Goal: Task Accomplishment & Management: Complete application form

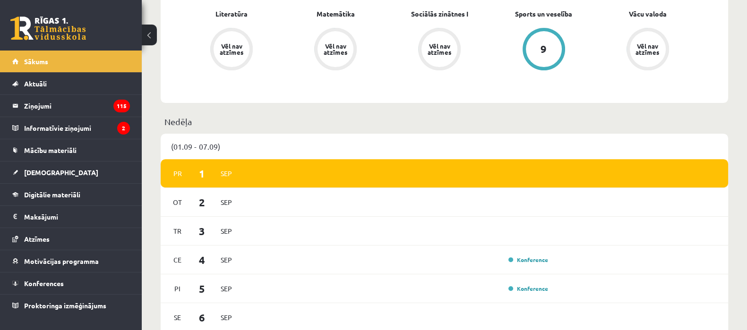
scroll to position [445, 0]
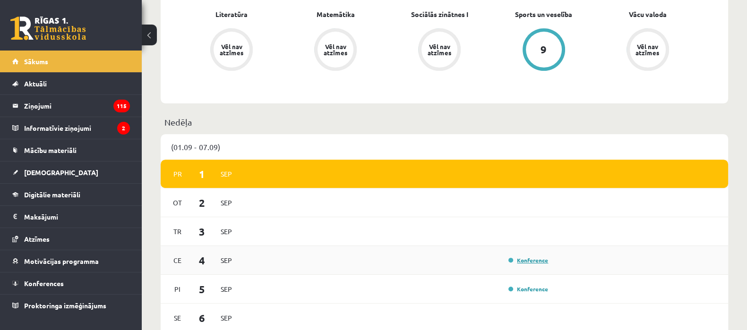
click at [538, 261] on link "Konference" at bounding box center [528, 261] width 40 height 8
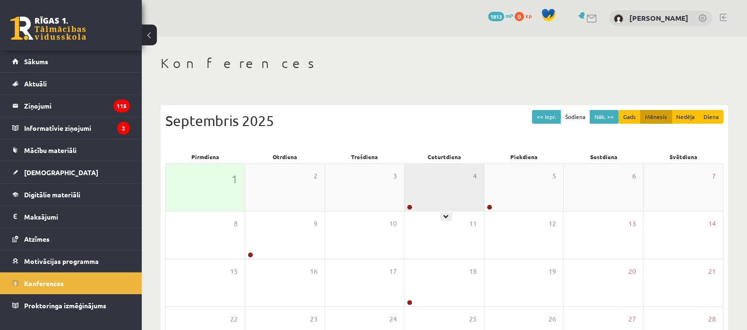
click at [412, 174] on div "4" at bounding box center [443, 187] width 79 height 47
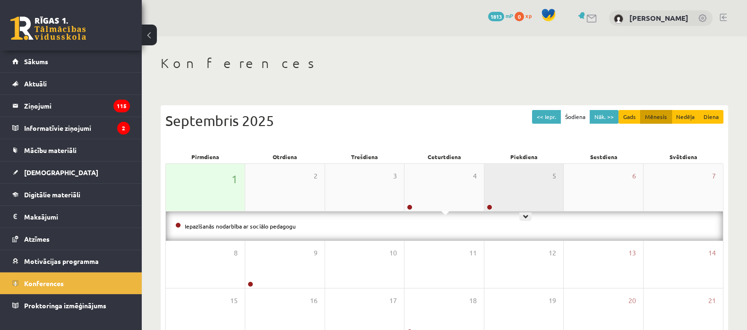
click at [497, 190] on div "5" at bounding box center [523, 187] width 79 height 47
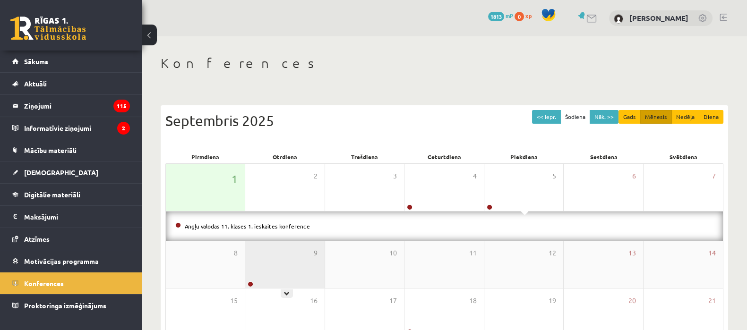
click at [254, 255] on div "9" at bounding box center [284, 264] width 79 height 47
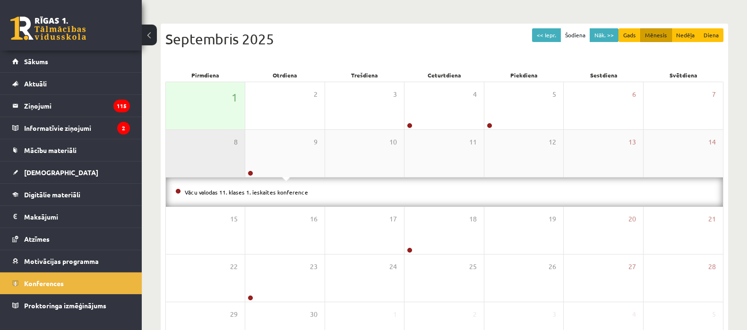
scroll to position [92, 0]
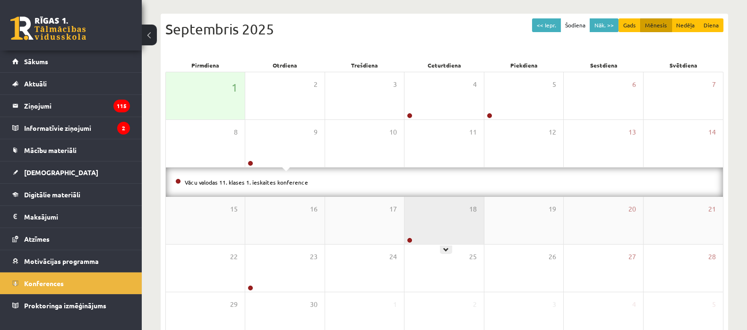
click at [451, 206] on div "18" at bounding box center [443, 220] width 79 height 47
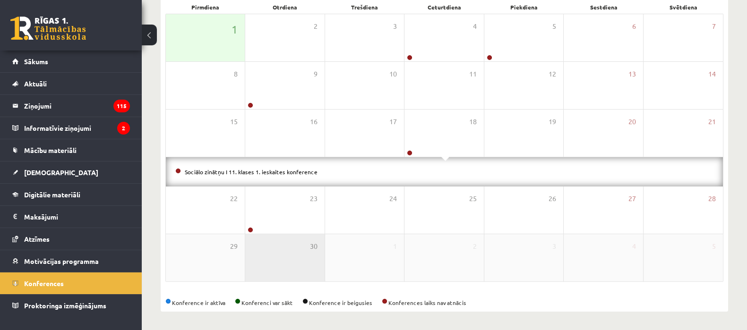
scroll to position [149, 0]
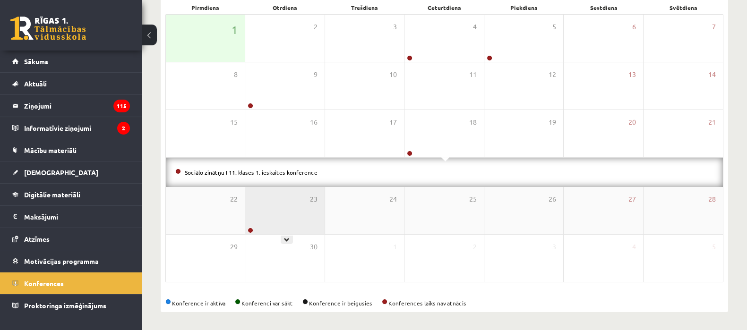
click at [265, 215] on div "23" at bounding box center [284, 210] width 79 height 47
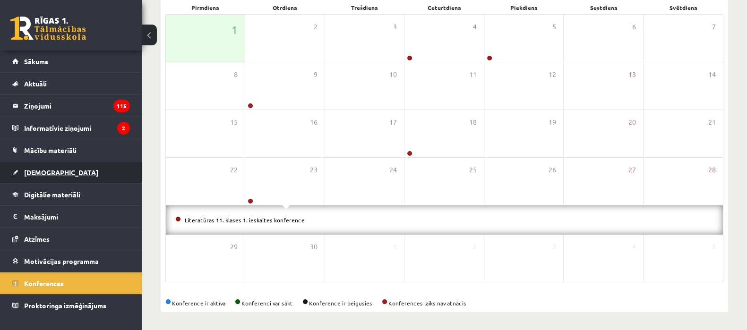
click at [41, 166] on link "[DEMOGRAPHIC_DATA]" at bounding box center [71, 173] width 118 height 22
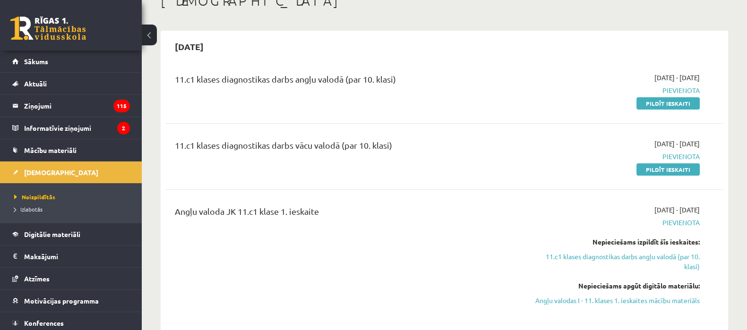
scroll to position [57, 0]
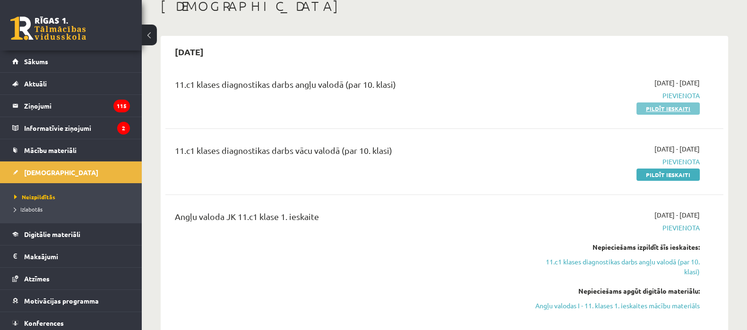
click at [648, 109] on link "Pildīt ieskaiti" at bounding box center [667, 109] width 63 height 12
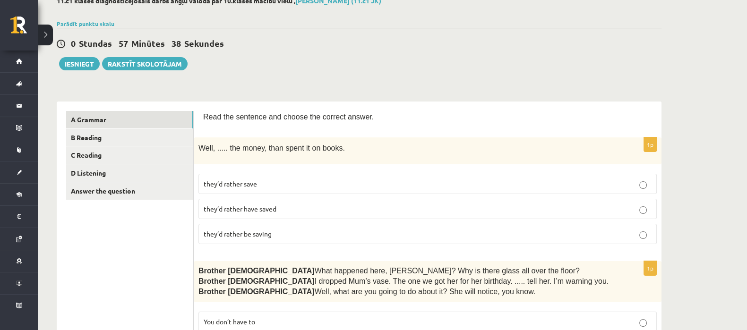
scroll to position [59, 0]
click at [235, 184] on span "they’d rather save" at bounding box center [230, 183] width 53 height 9
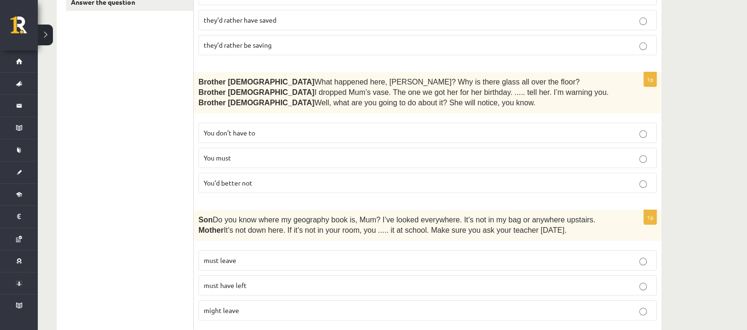
scroll to position [251, 0]
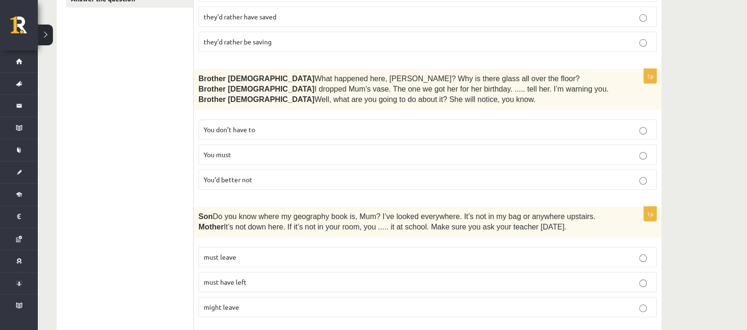
click at [248, 184] on label "You’d better not" at bounding box center [427, 180] width 458 height 20
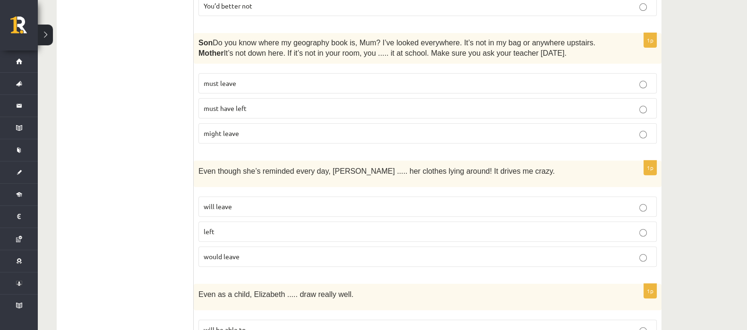
scroll to position [429, 0]
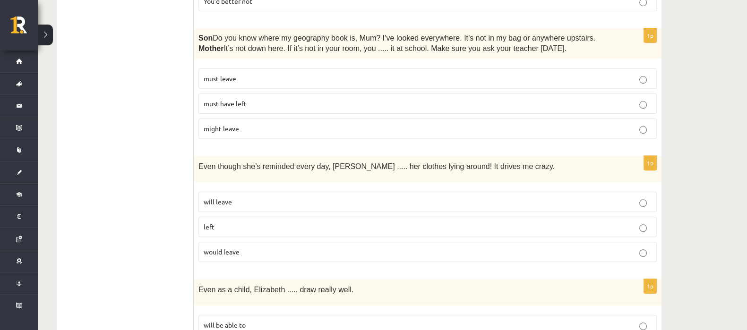
click at [223, 99] on span "must have left" at bounding box center [225, 103] width 43 height 9
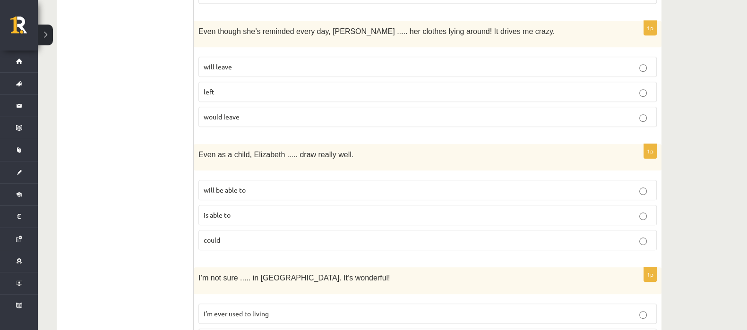
scroll to position [567, 0]
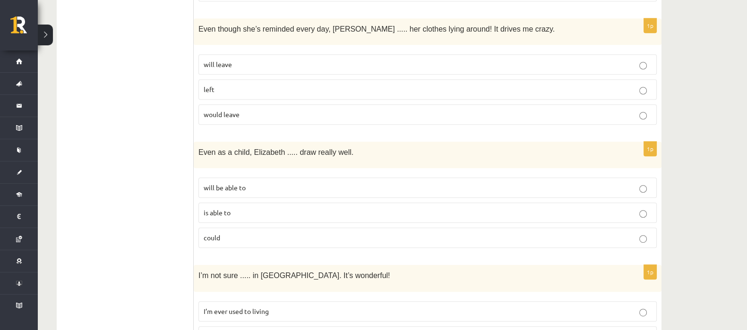
click at [209, 114] on p "would leave" at bounding box center [428, 115] width 448 height 10
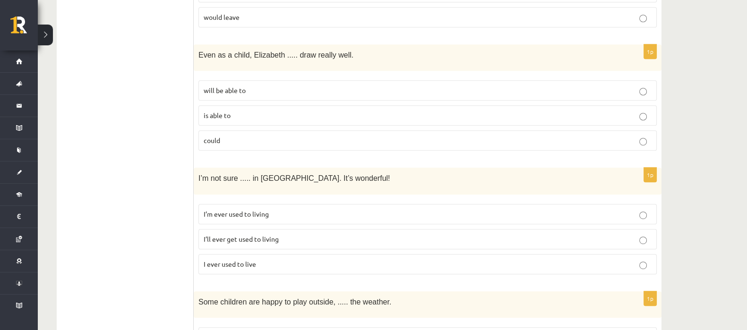
scroll to position [667, 0]
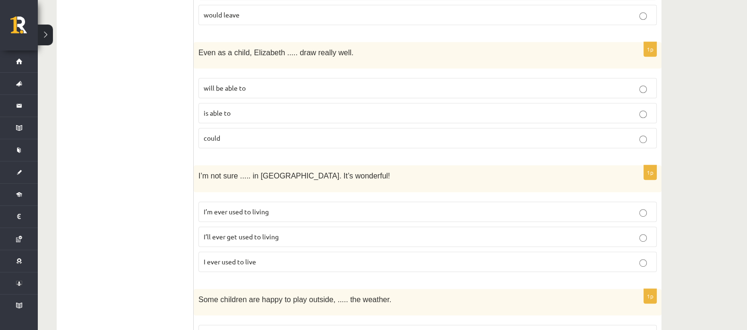
click at [212, 134] on span "could" at bounding box center [212, 138] width 17 height 9
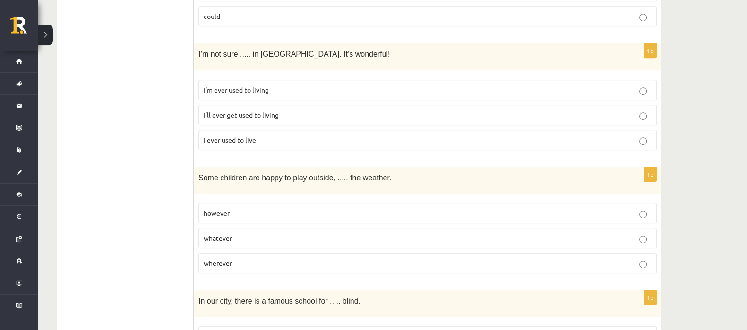
scroll to position [793, 0]
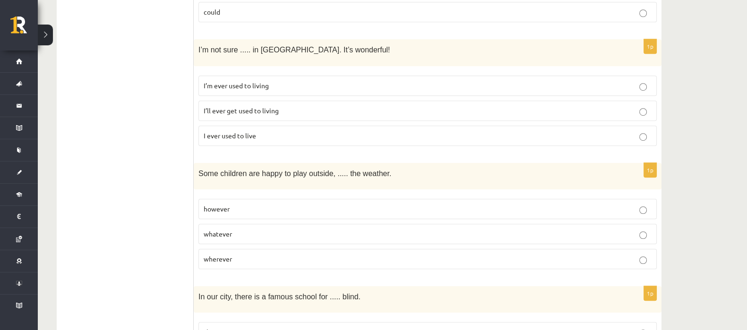
click at [215, 113] on label "I’ll ever get used to living" at bounding box center [427, 111] width 458 height 20
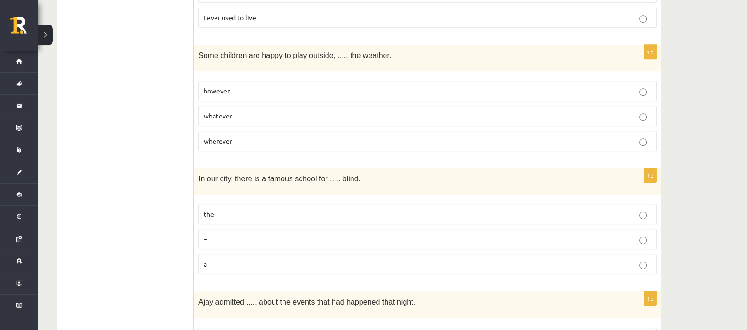
scroll to position [911, 0]
click at [220, 93] on label "however" at bounding box center [427, 90] width 458 height 20
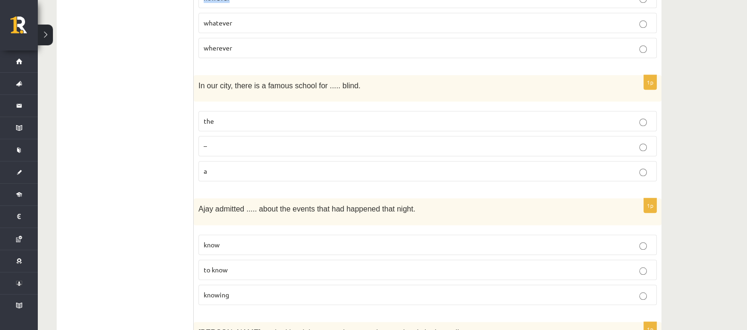
scroll to position [1005, 0]
click at [211, 119] on label "the" at bounding box center [427, 120] width 458 height 20
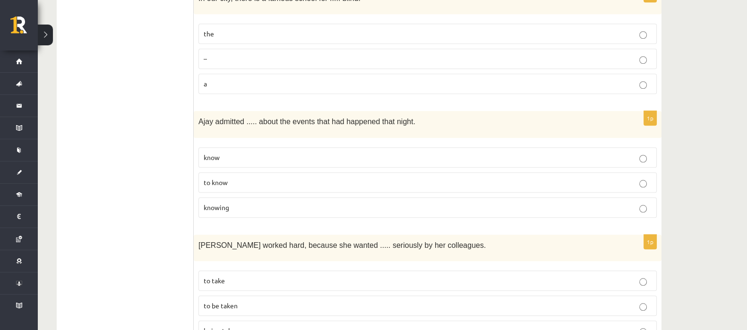
scroll to position [1099, 0]
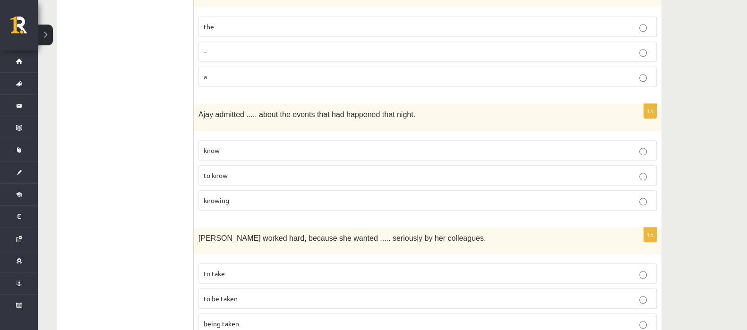
click at [203, 165] on label "to know" at bounding box center [427, 175] width 458 height 20
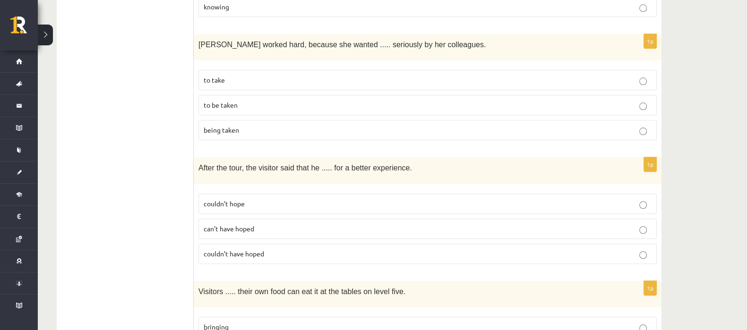
scroll to position [1292, 0]
click at [207, 101] on label "to be taken" at bounding box center [427, 105] width 458 height 20
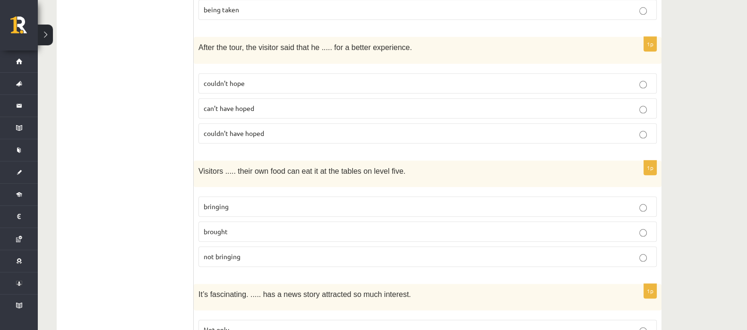
scroll to position [1415, 0]
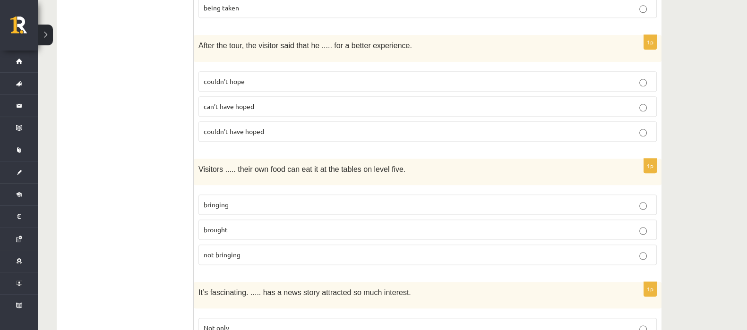
click at [209, 127] on span "couldn’t have hoped" at bounding box center [234, 131] width 60 height 9
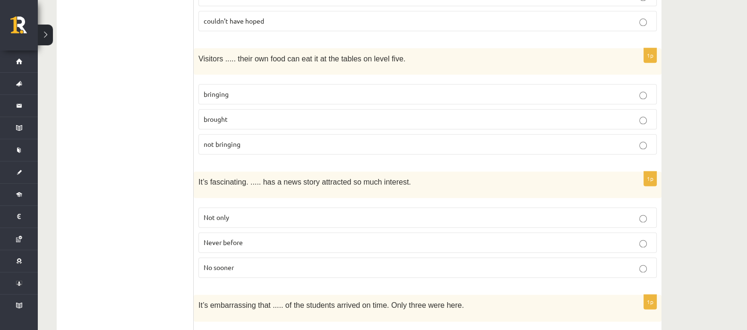
scroll to position [1527, 0]
click at [207, 113] on span "brought" at bounding box center [216, 117] width 24 height 9
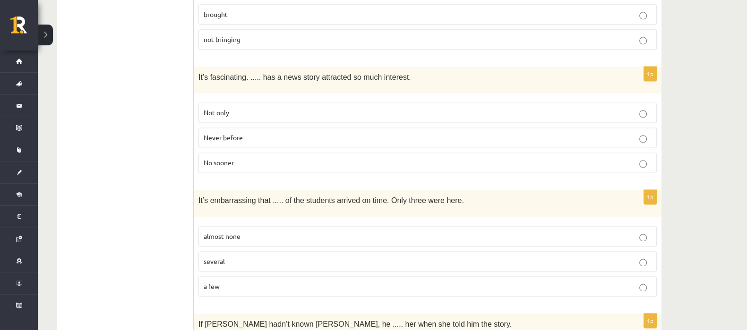
scroll to position [1631, 0]
click at [224, 132] on span "Never before" at bounding box center [223, 136] width 39 height 9
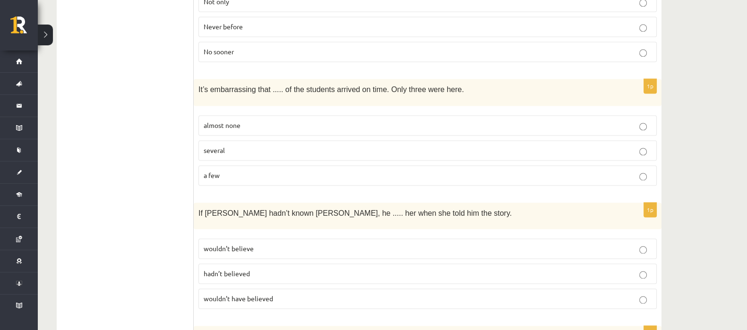
scroll to position [1742, 0]
click at [204, 171] on span "a few" at bounding box center [212, 175] width 16 height 9
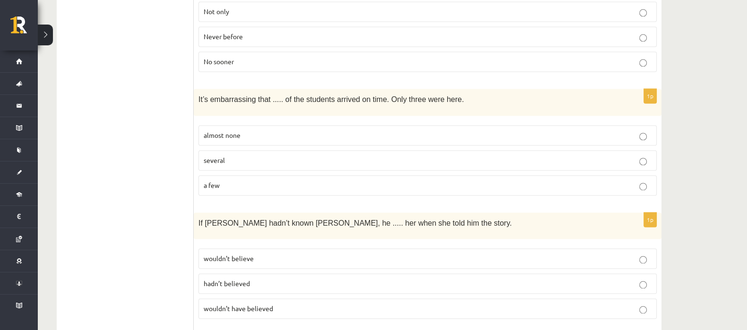
scroll to position [1734, 0]
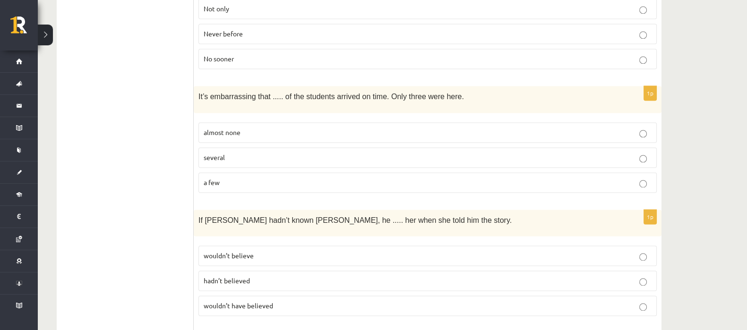
click at [215, 128] on span "almost none" at bounding box center [222, 132] width 37 height 9
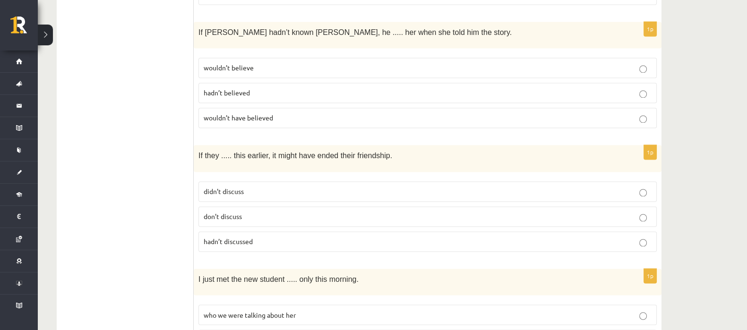
scroll to position [1923, 0]
click at [207, 112] on span "wouldn’t have believed" at bounding box center [238, 116] width 69 height 9
click at [219, 57] on label "wouldn’t believe" at bounding box center [427, 67] width 458 height 20
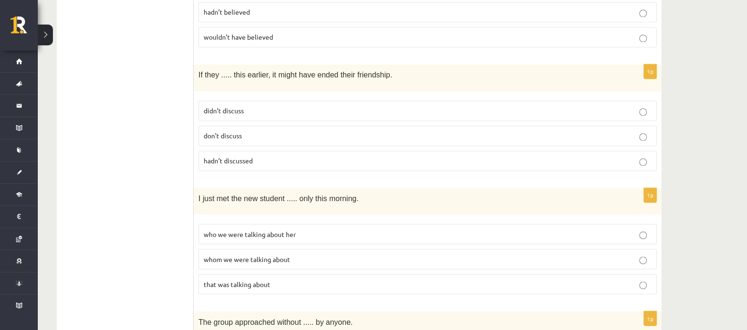
scroll to position [2006, 0]
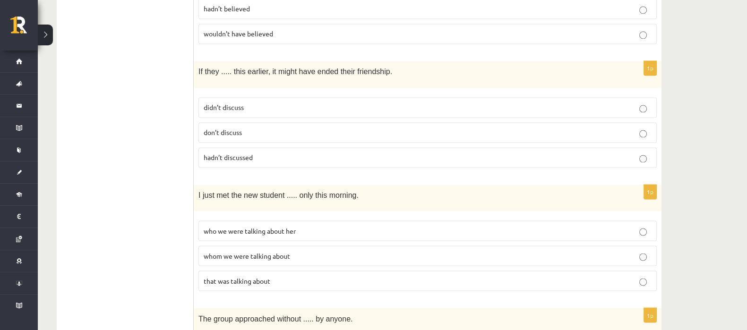
click at [206, 103] on span "didn’t discuss" at bounding box center [224, 107] width 40 height 9
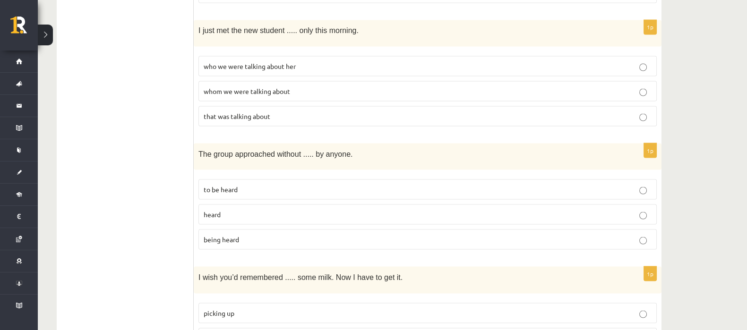
scroll to position [2173, 0]
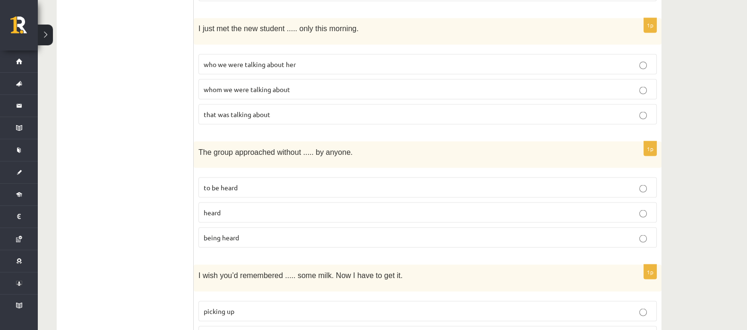
click at [214, 60] on span "who we were talking about her" at bounding box center [250, 64] width 92 height 9
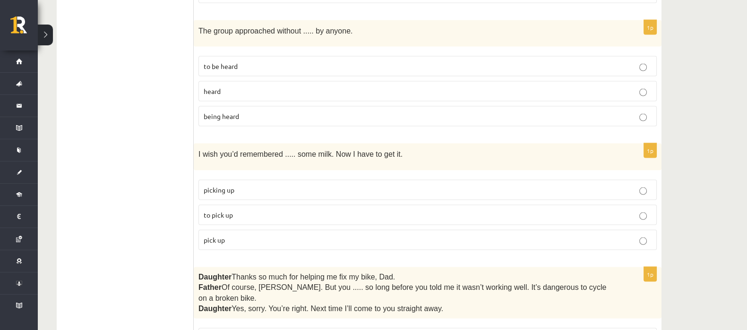
scroll to position [2293, 0]
click at [209, 113] on span "being heard" at bounding box center [221, 117] width 35 height 9
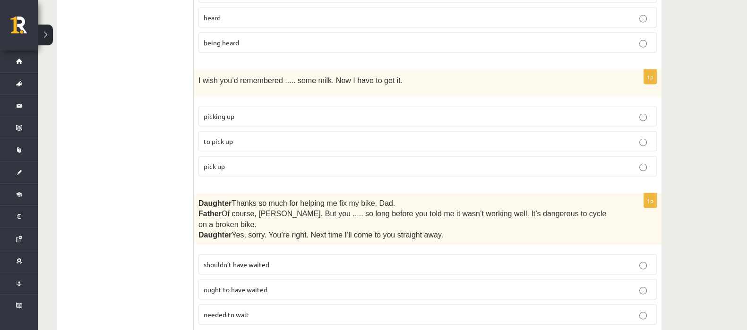
scroll to position [2368, 0]
click at [207, 136] on p "to pick up" at bounding box center [428, 141] width 448 height 10
click at [202, 254] on label "shouldn’t have waited" at bounding box center [427, 264] width 458 height 20
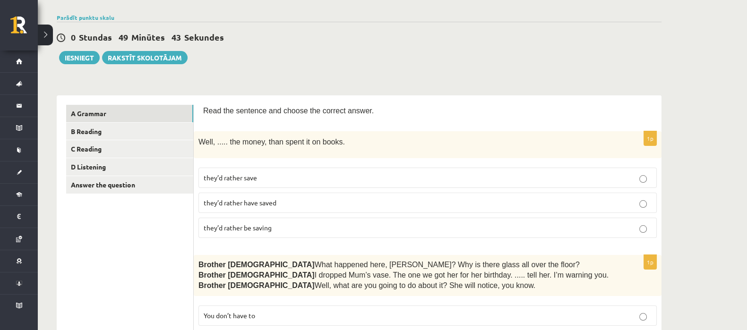
scroll to position [64, 0]
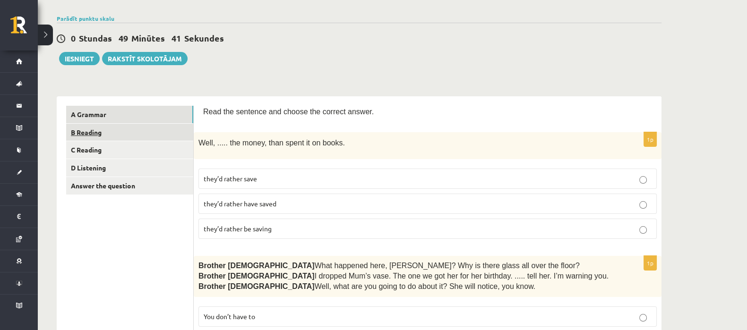
click at [136, 136] on link "B Reading" at bounding box center [129, 132] width 127 height 17
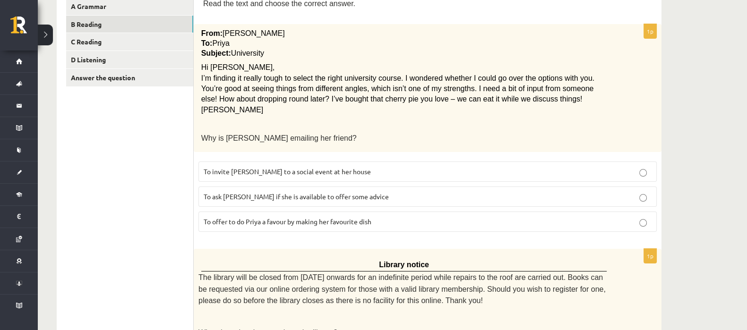
scroll to position [108, 0]
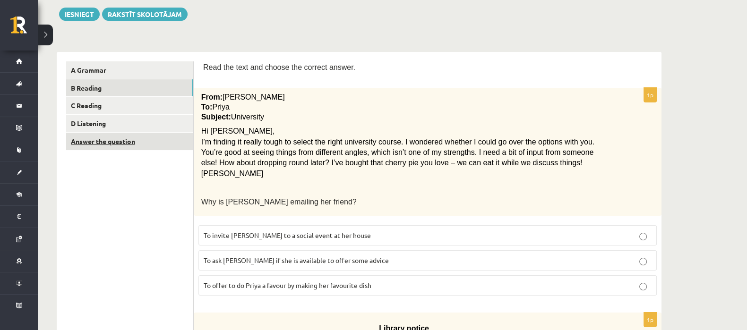
click at [150, 146] on link "Answer the question" at bounding box center [129, 141] width 127 height 17
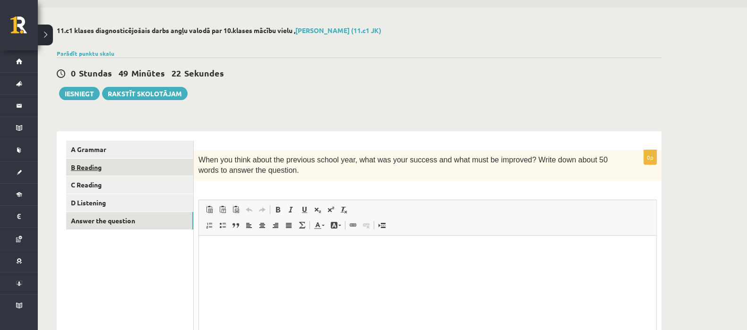
scroll to position [0, 0]
click at [138, 164] on link "B Reading" at bounding box center [129, 167] width 127 height 17
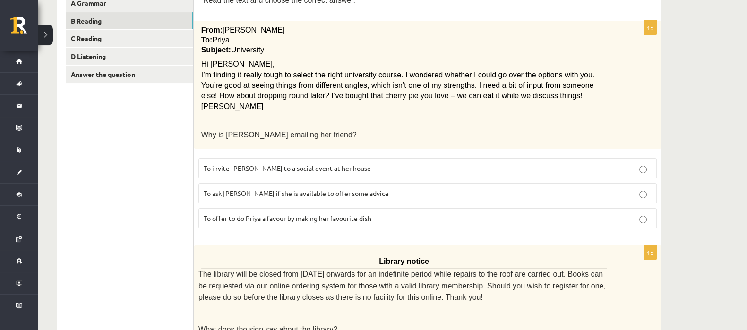
scroll to position [175, 0]
click at [206, 194] on span "To ask Priya if she is available to offer some advice" at bounding box center [296, 193] width 185 height 9
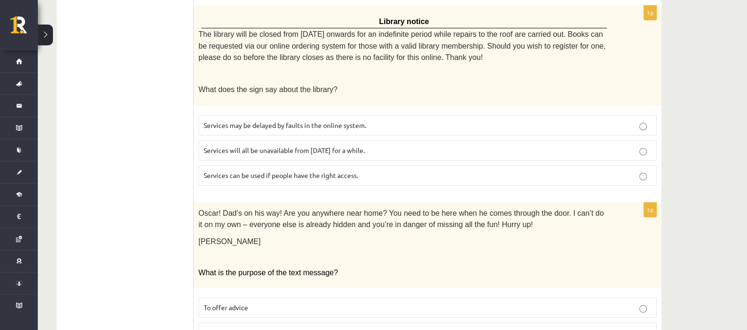
scroll to position [416, 0]
drag, startPoint x: 94, startPoint y: 231, endPoint x: 183, endPoint y: 156, distance: 116.3
click at [370, 145] on p "Services will all be unavailable from Monday for a while." at bounding box center [428, 150] width 448 height 10
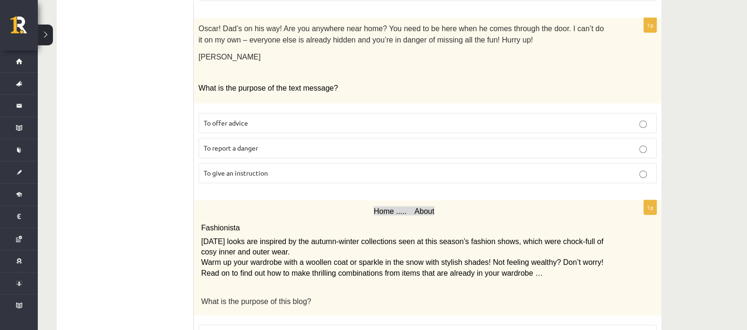
scroll to position [600, 0]
click at [362, 113] on label "To offer advice" at bounding box center [427, 123] width 458 height 20
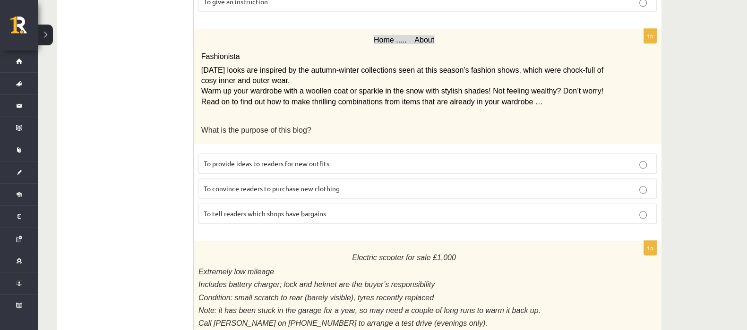
scroll to position [771, 0]
click at [133, 175] on ul "A Grammar B Reading C Reading D Listening Answer the question" at bounding box center [130, 28] width 128 height 1259
click at [202, 159] on label "To provide ideas to readers for new outfits" at bounding box center [427, 165] width 458 height 20
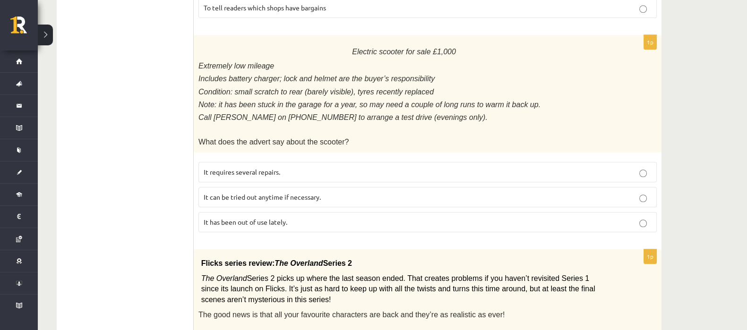
scroll to position [980, 0]
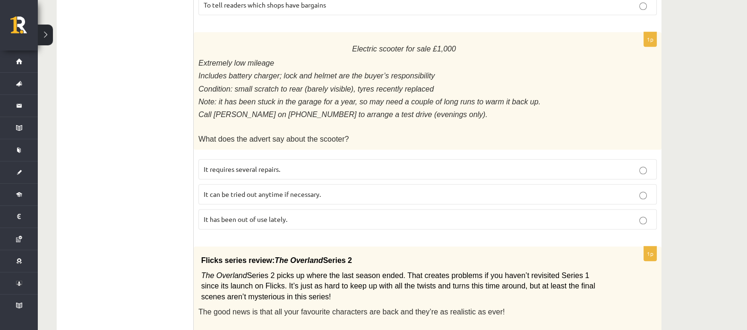
click at [213, 215] on span "It has been out of use lately." at bounding box center [246, 219] width 84 height 9
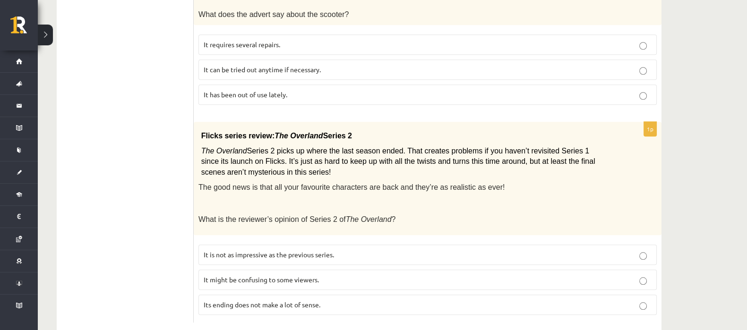
scroll to position [1111, 0]
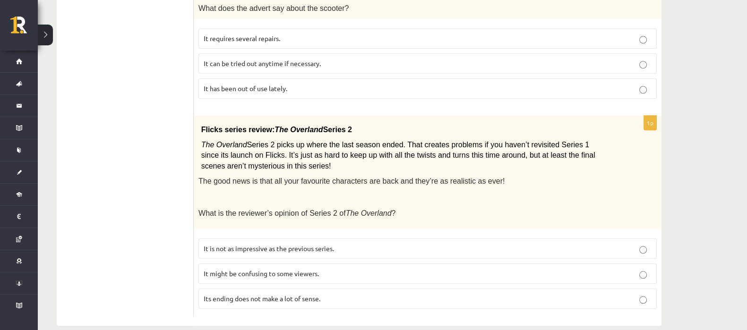
click at [207, 264] on label "It might be confusing to some viewers." at bounding box center [427, 274] width 458 height 20
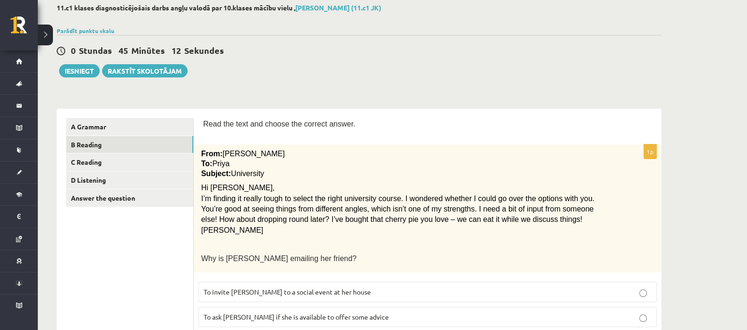
scroll to position [0, 0]
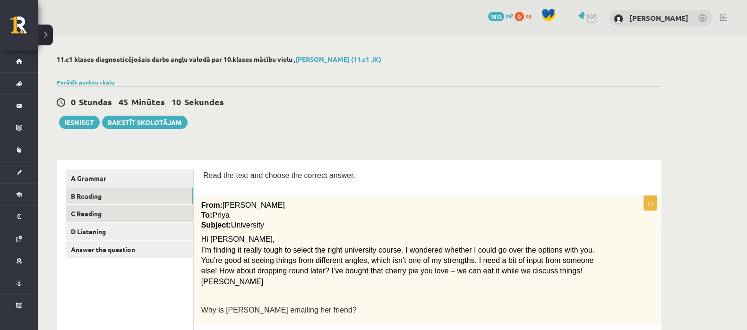
click at [113, 207] on link "C Reading" at bounding box center [129, 213] width 127 height 17
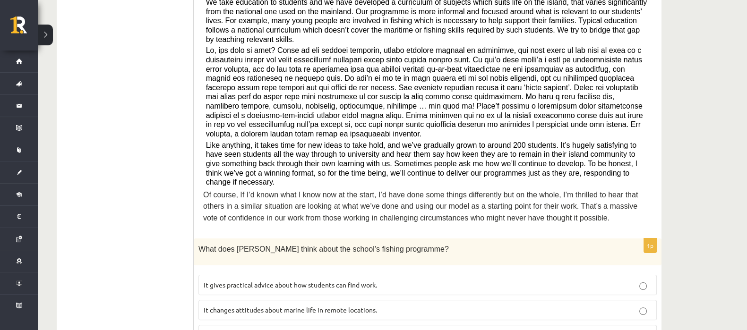
scroll to position [164, 0]
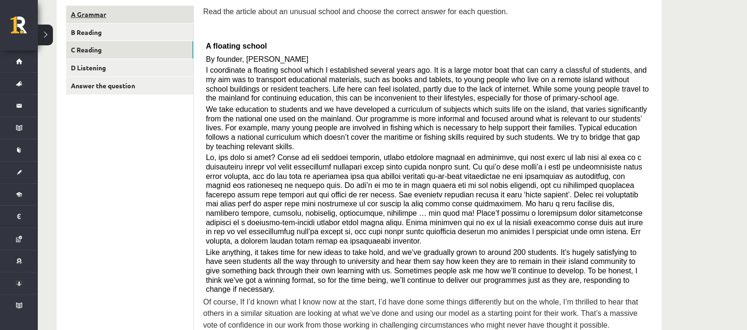
click at [175, 17] on link "A Grammar" at bounding box center [129, 14] width 127 height 17
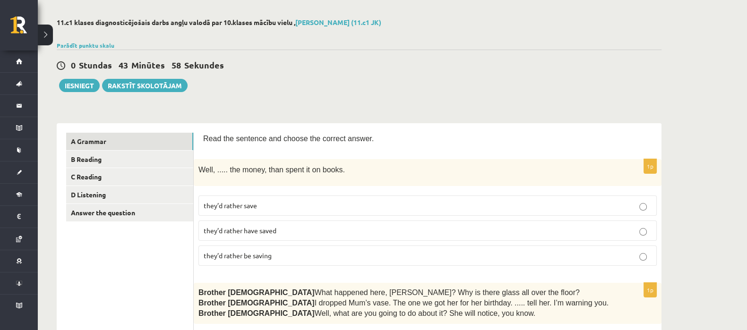
scroll to position [44, 0]
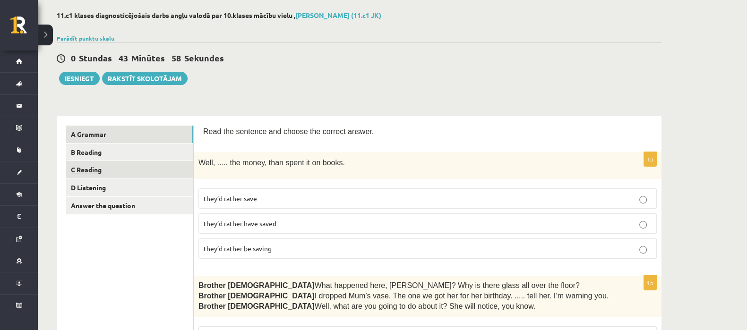
click at [85, 174] on link "C Reading" at bounding box center [129, 169] width 127 height 17
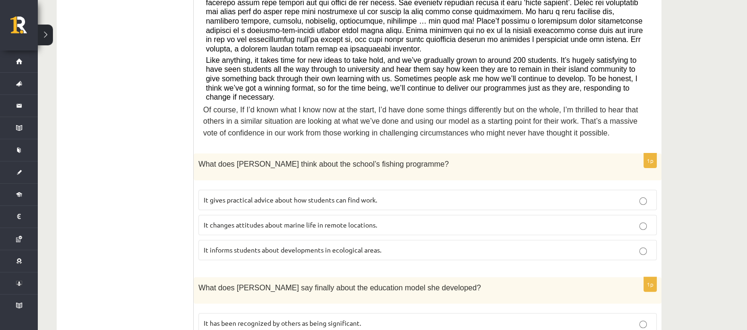
scroll to position [361, 0]
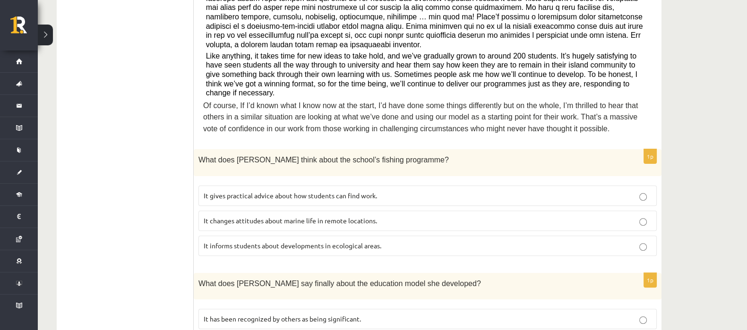
click at [217, 216] on span "It changes attitudes about marine life in remote locations." at bounding box center [290, 220] width 173 height 9
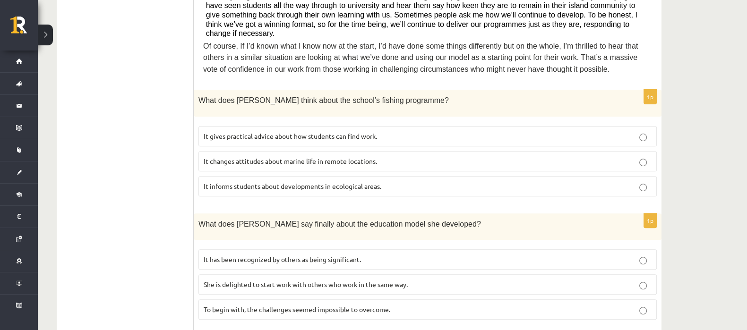
scroll to position [422, 0]
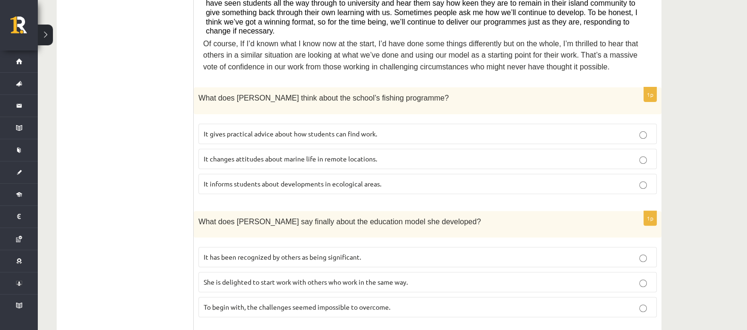
click at [202, 272] on label "She is delighted to start work with others who work in the same way." at bounding box center [427, 282] width 458 height 20
click at [204, 247] on label "It has been recognized by others as being significant." at bounding box center [427, 257] width 458 height 20
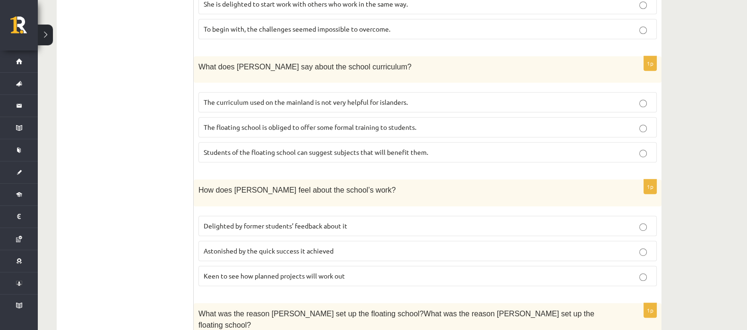
scroll to position [706, 0]
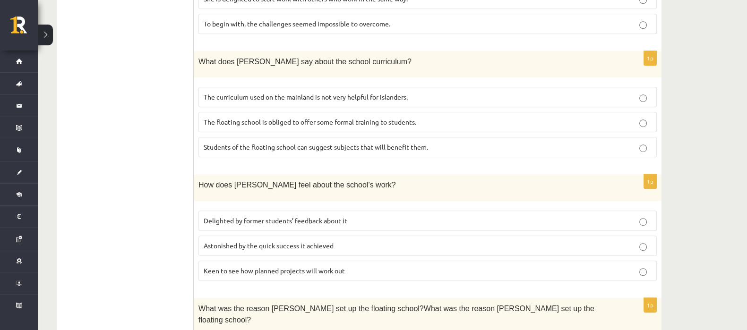
click at [207, 143] on span "Students of the floating school can suggest subjects that will benefit them." at bounding box center [316, 147] width 224 height 9
click at [222, 93] on span "The curriculum used on the mainland is not very helpful for islanders." at bounding box center [306, 97] width 204 height 9
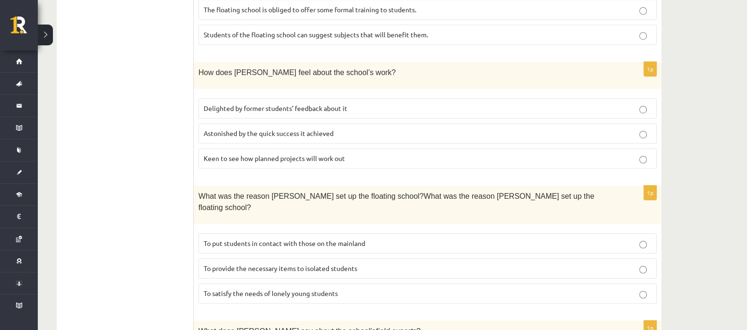
scroll to position [820, 0]
click at [201, 97] on label "Delighted by former students’ feedback about it" at bounding box center [427, 107] width 458 height 20
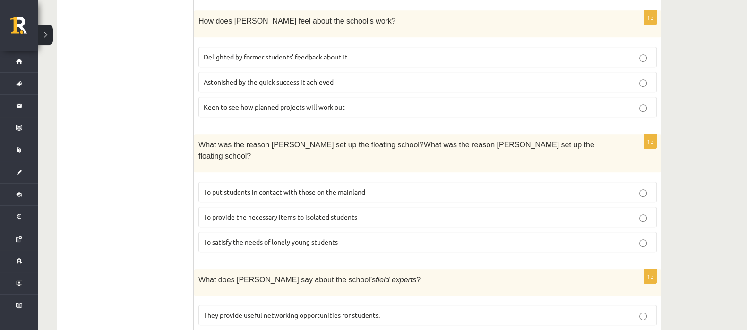
scroll to position [902, 0]
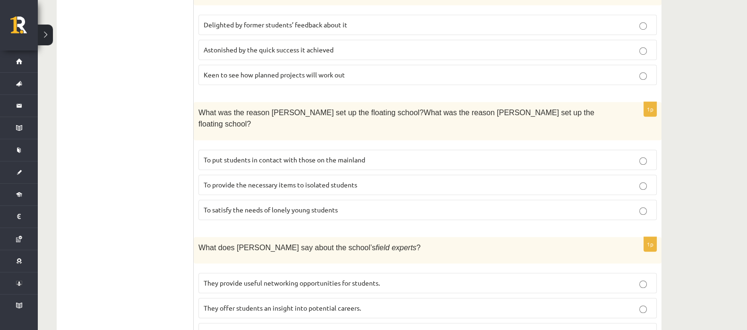
click at [208, 180] on span "To provide the necessary items to isolated students" at bounding box center [281, 184] width 154 height 9
click at [219, 155] on p "To put students in contact with those on the mainland" at bounding box center [428, 160] width 448 height 10
click at [207, 304] on span "They offer students an insight into potential careers." at bounding box center [282, 308] width 157 height 9
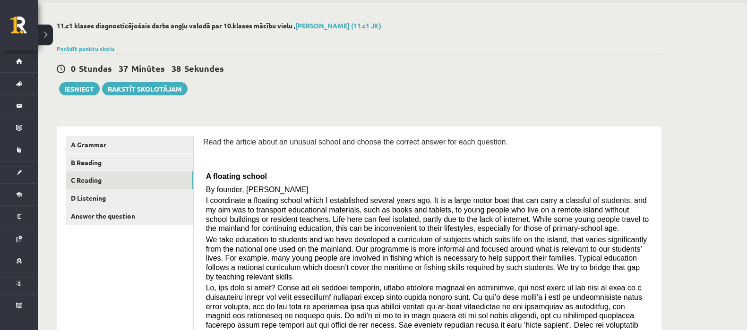
scroll to position [0, 0]
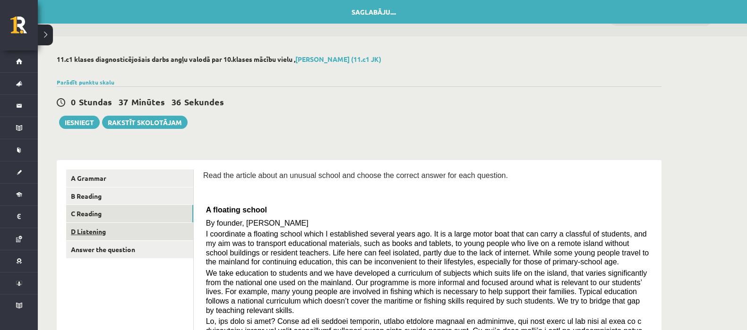
click at [129, 236] on link "D Listening" at bounding box center [129, 231] width 127 height 17
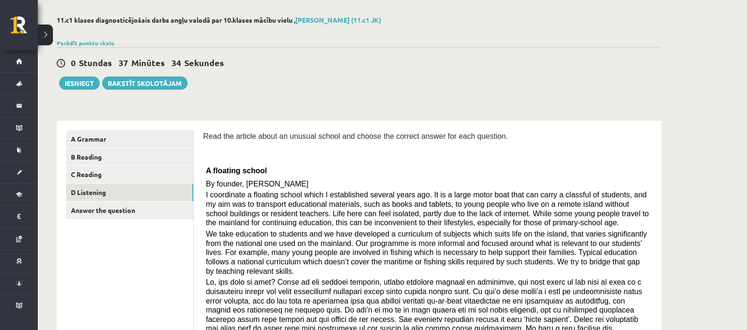
scroll to position [51, 0]
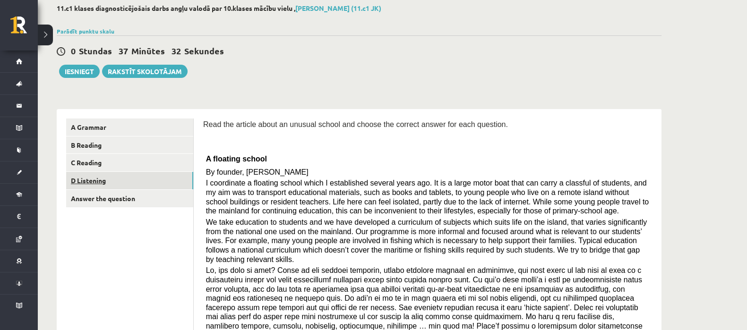
click at [106, 175] on link "D Listening" at bounding box center [129, 180] width 127 height 17
click at [104, 181] on link "D Listening" at bounding box center [129, 180] width 127 height 17
click at [104, 199] on link "Answer the question" at bounding box center [129, 198] width 127 height 17
click at [94, 178] on link "D Listening" at bounding box center [129, 180] width 127 height 17
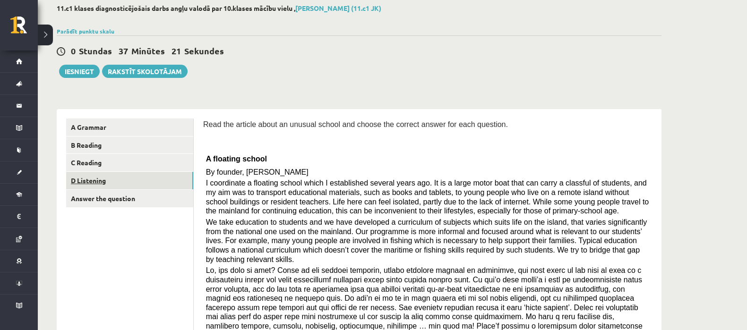
click at [94, 180] on link "D Listening" at bounding box center [129, 180] width 127 height 17
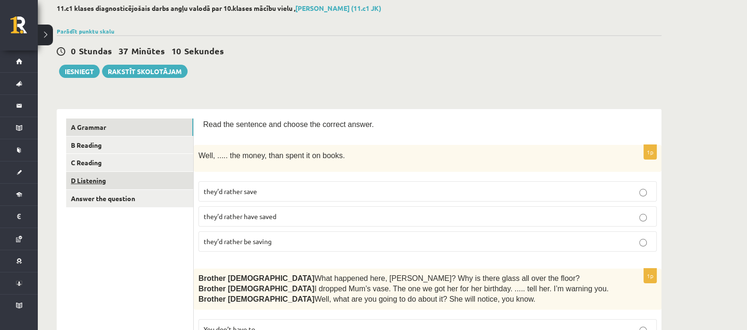
scroll to position [51, 0]
click at [118, 179] on link "D Listening" at bounding box center [129, 180] width 127 height 17
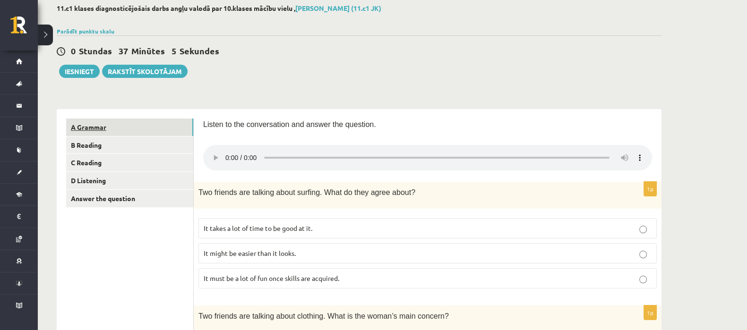
click at [105, 124] on link "A Grammar" at bounding box center [129, 127] width 127 height 17
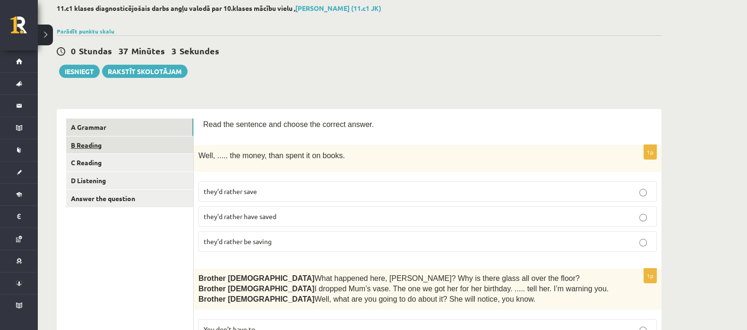
click at [104, 145] on link "B Reading" at bounding box center [129, 145] width 127 height 17
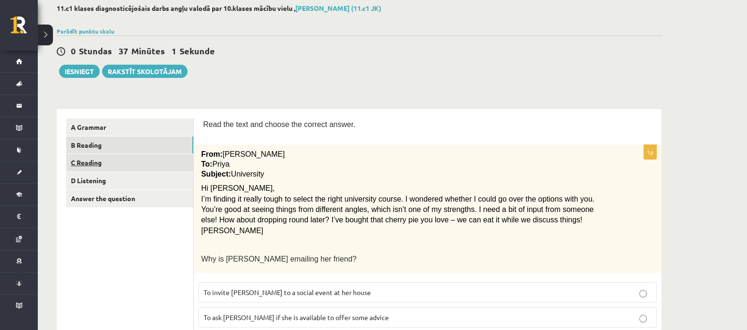
click at [97, 164] on link "C Reading" at bounding box center [129, 162] width 127 height 17
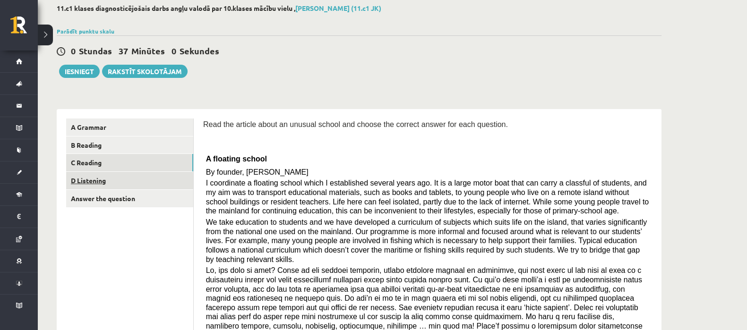
click at [98, 185] on link "D Listening" at bounding box center [129, 180] width 127 height 17
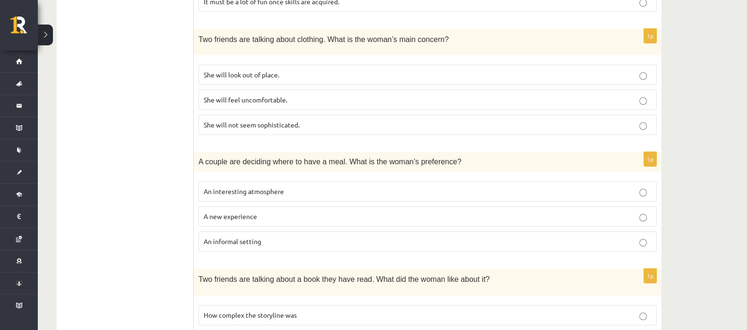
scroll to position [327, 0]
click at [208, 239] on span "An informal setting" at bounding box center [233, 242] width 58 height 9
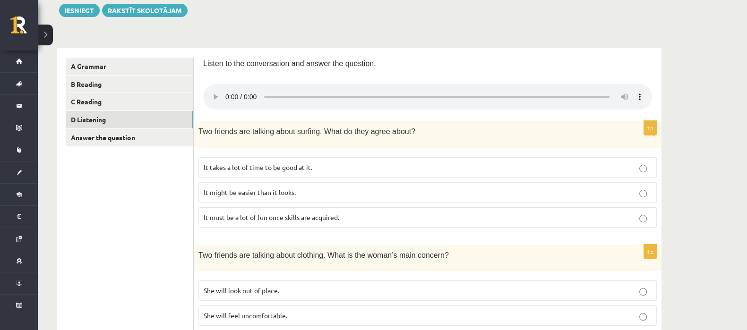
scroll to position [112, 0]
click at [214, 167] on span "It takes a lot of time to be good at it." at bounding box center [258, 167] width 109 height 9
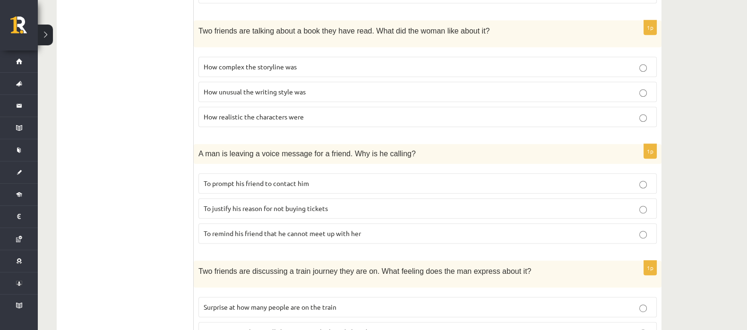
scroll to position [581, 0]
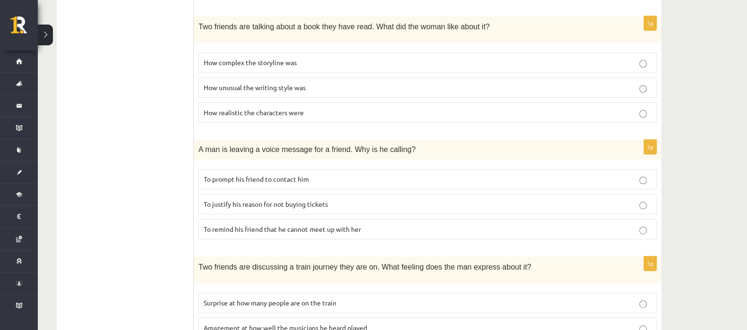
click at [209, 179] on span "To prompt his friend to contact him" at bounding box center [256, 179] width 105 height 9
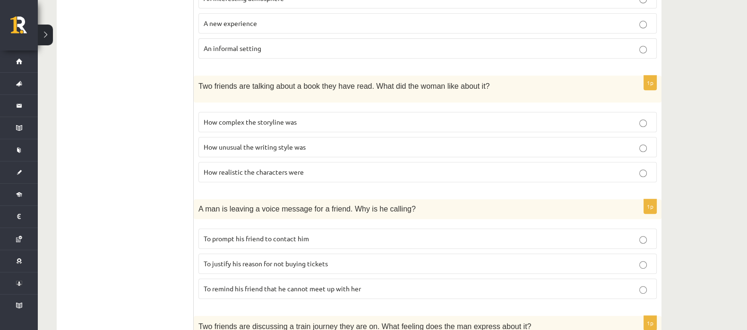
scroll to position [520, 0]
click at [214, 172] on span "How realistic the characters were" at bounding box center [254, 173] width 100 height 9
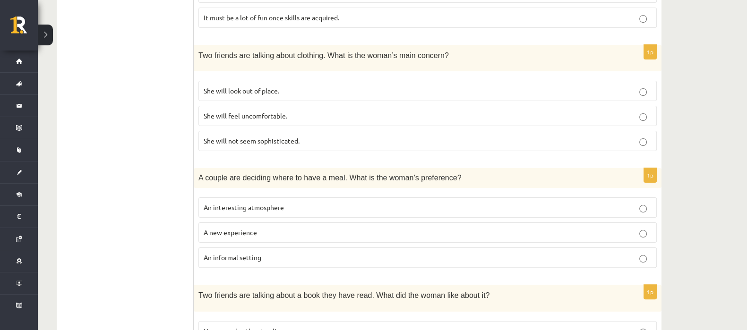
scroll to position [292, 0]
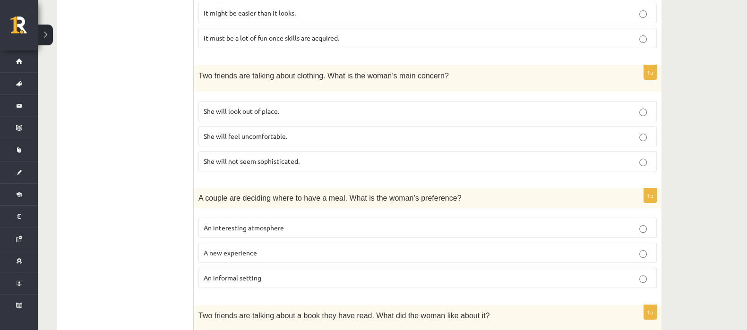
click at [218, 116] on label "She will look out of place." at bounding box center [427, 111] width 458 height 20
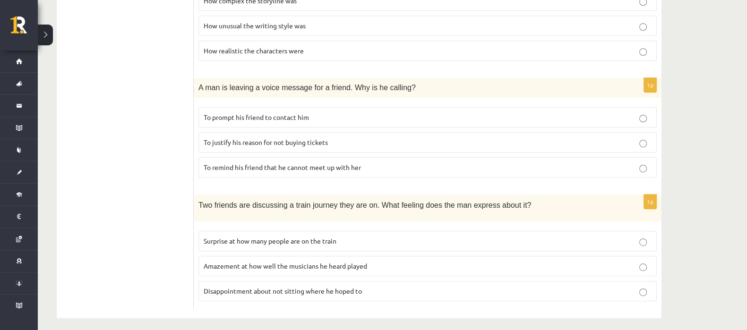
scroll to position [644, 0]
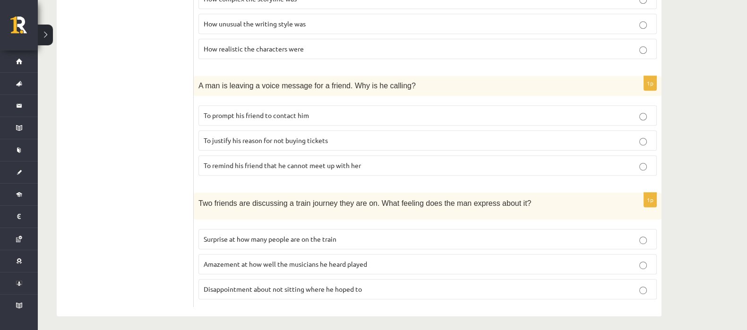
click at [219, 235] on span "Surprise at how many people are on the train" at bounding box center [270, 239] width 133 height 9
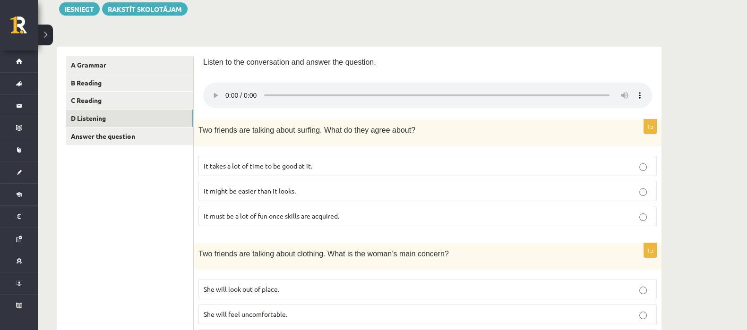
scroll to position [107, 0]
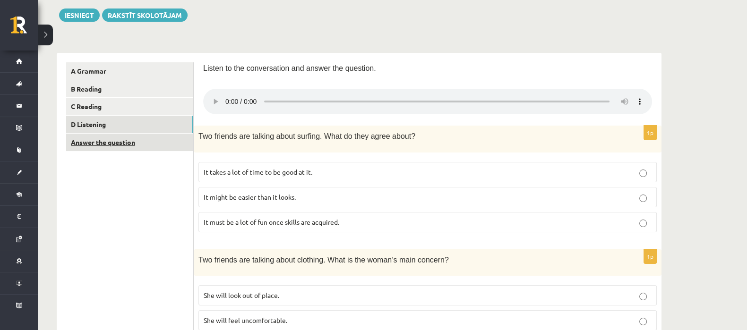
click at [117, 145] on link "Answer the question" at bounding box center [129, 142] width 127 height 17
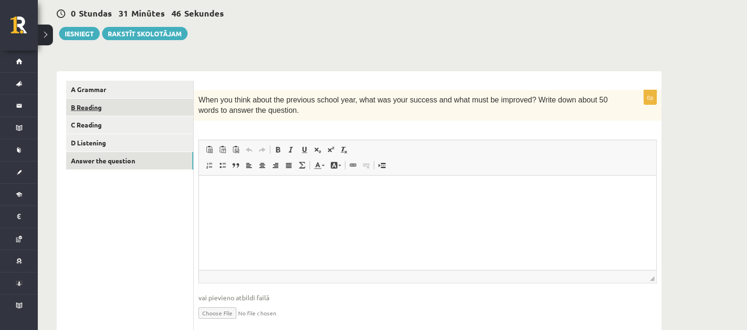
scroll to position [89, 0]
click at [76, 30] on button "Iesniegt" at bounding box center [79, 32] width 41 height 13
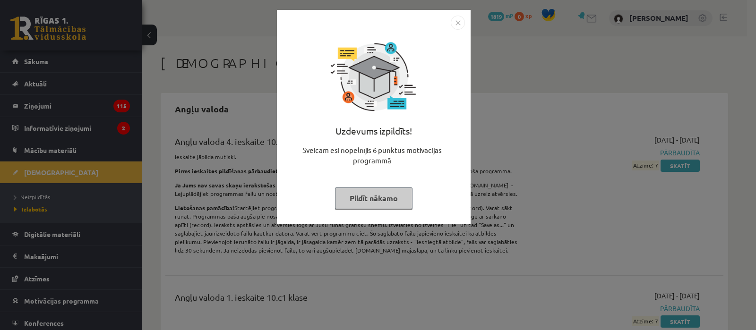
click at [455, 22] on img "Close" at bounding box center [458, 23] width 14 height 14
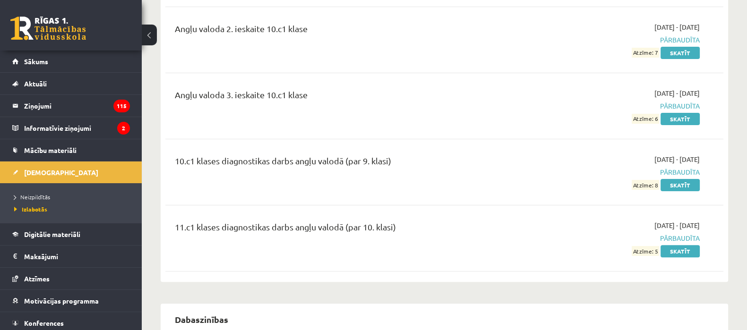
scroll to position [335, 0]
click at [675, 257] on link "Skatīt" at bounding box center [680, 251] width 39 height 12
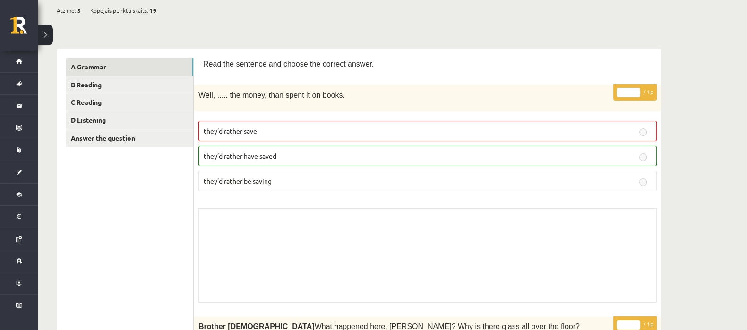
scroll to position [94, 0]
click at [165, 121] on link "D Listening" at bounding box center [129, 119] width 127 height 17
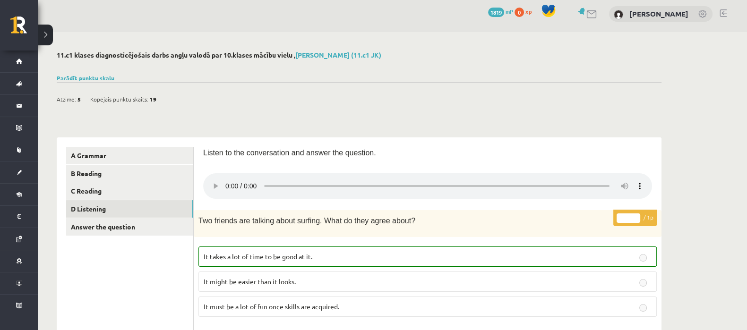
scroll to position [0, 0]
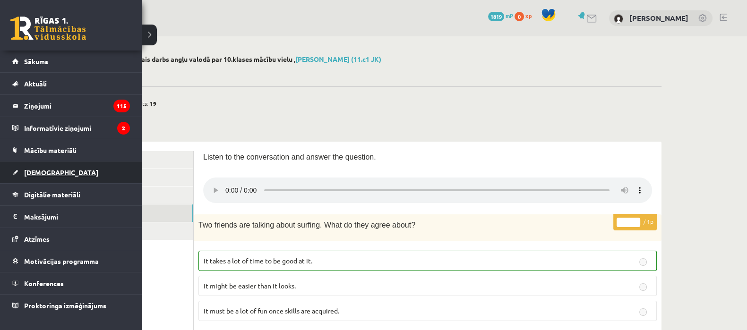
click at [31, 175] on span "[DEMOGRAPHIC_DATA]" at bounding box center [61, 172] width 74 height 9
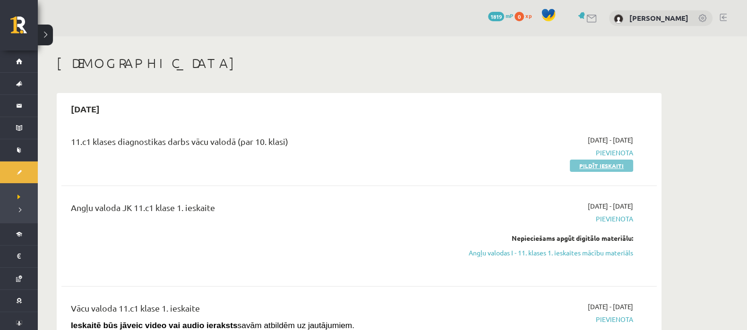
click at [610, 169] on link "Pildīt ieskaiti" at bounding box center [601, 166] width 63 height 12
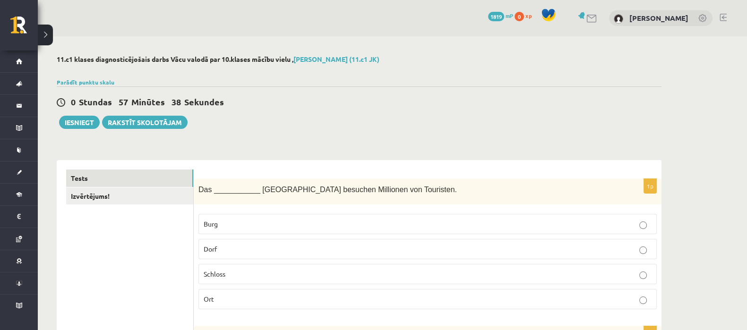
scroll to position [1, 0]
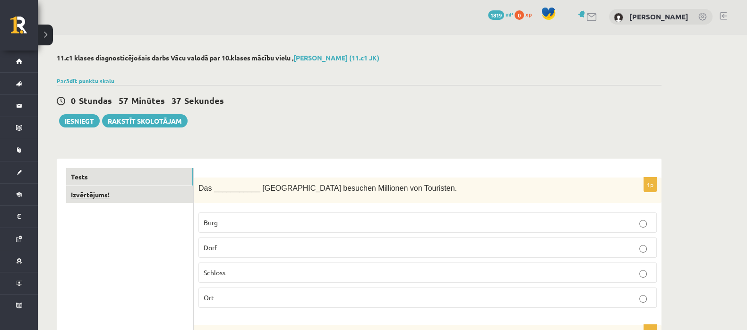
click at [95, 195] on link "Izvērtējums!" at bounding box center [129, 194] width 127 height 17
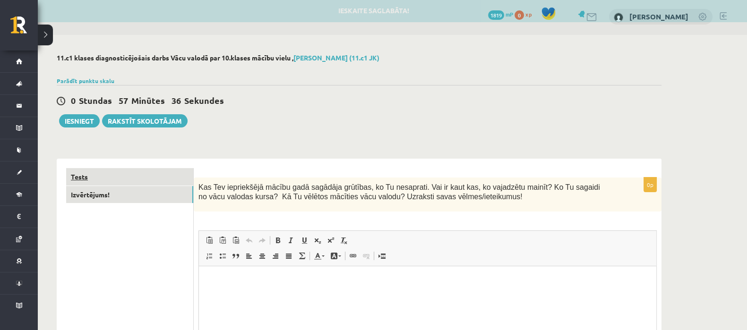
scroll to position [0, 0]
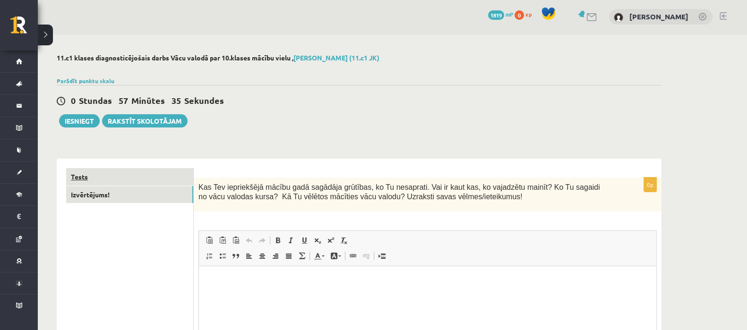
click at [97, 180] on link "Tests" at bounding box center [129, 176] width 127 height 17
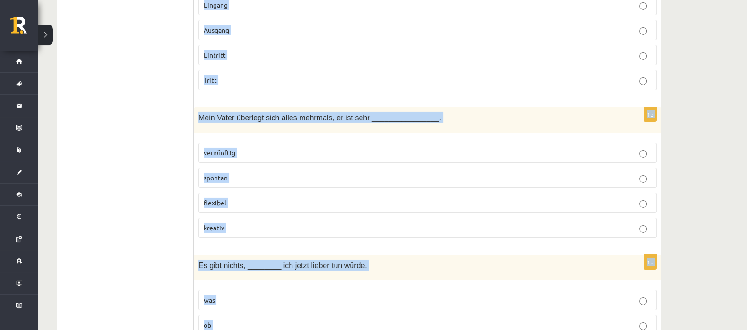
scroll to position [4128, 0]
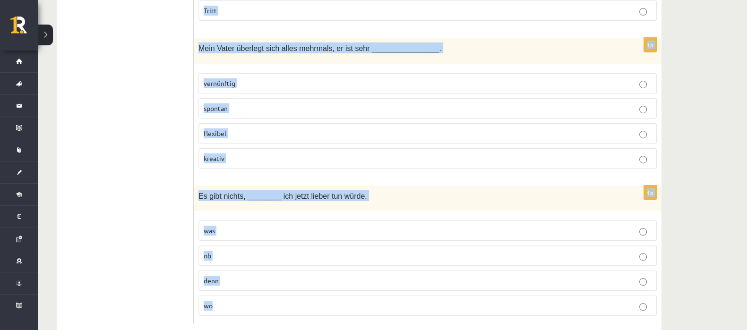
drag, startPoint x: 198, startPoint y: 45, endPoint x: 438, endPoint y: 351, distance: 388.7
copy form "Das ___________ Neuschwannstein besuchen Millionen von Touristen. Burg Dorf Sch…"
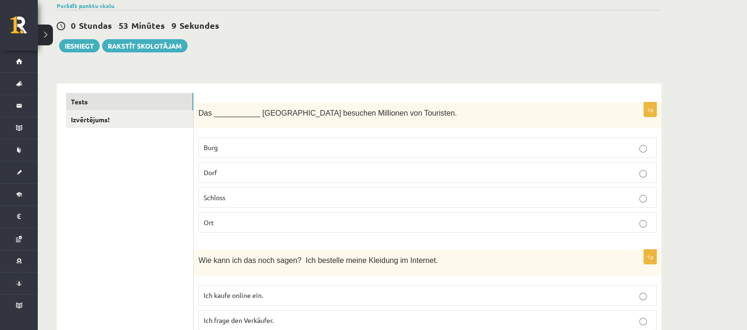
scroll to position [70, 0]
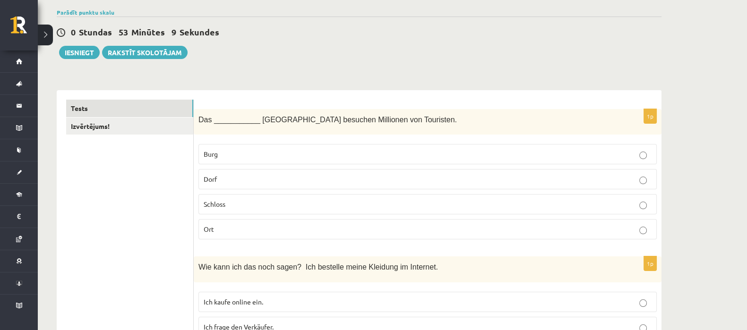
click at [231, 207] on p "Schloss" at bounding box center [428, 204] width 448 height 10
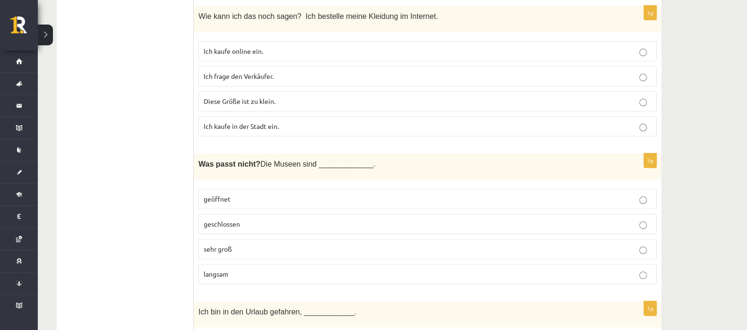
scroll to position [316, 0]
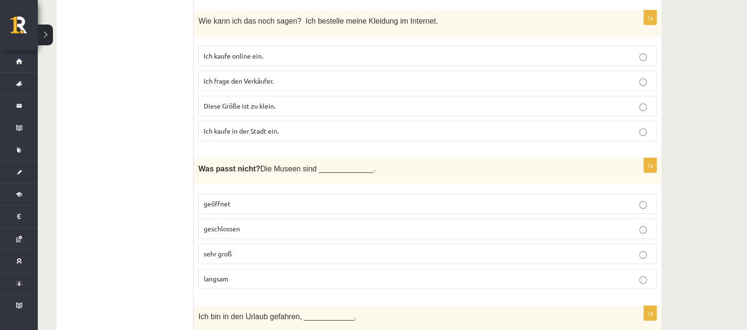
click at [226, 52] on span "Ich kaufe online ein." at bounding box center [234, 56] width 60 height 9
click at [210, 275] on span "langsam" at bounding box center [216, 279] width 25 height 9
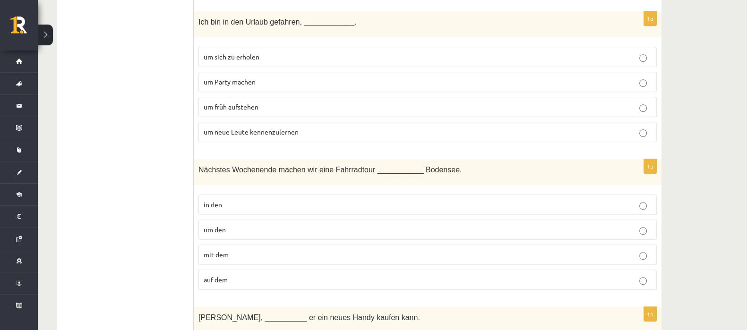
scroll to position [611, 0]
click at [237, 127] on span "um neue Leute kennenzulernen" at bounding box center [251, 131] width 95 height 9
click at [249, 224] on p "um den" at bounding box center [428, 229] width 448 height 10
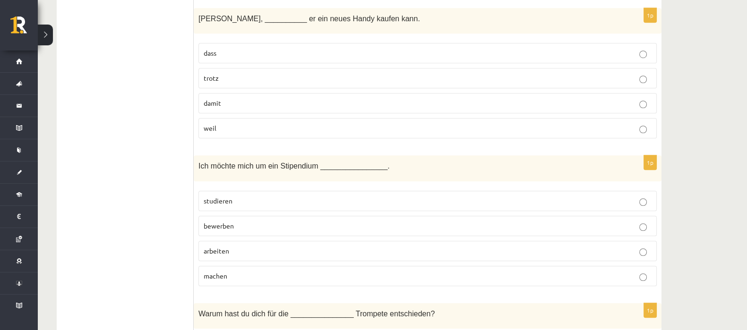
scroll to position [911, 0]
click at [218, 98] on span "damit" at bounding box center [212, 102] width 17 height 9
click at [214, 221] on span "bewerben" at bounding box center [219, 225] width 30 height 9
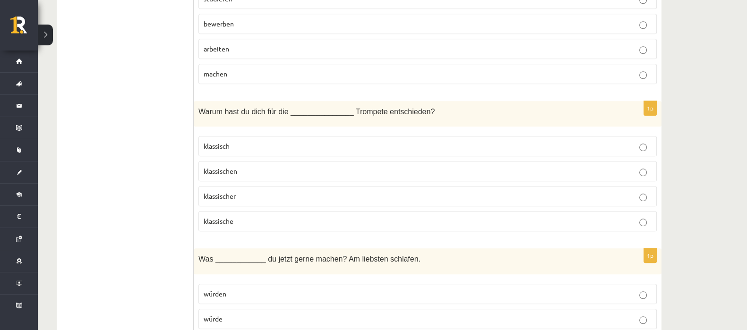
scroll to position [1114, 0]
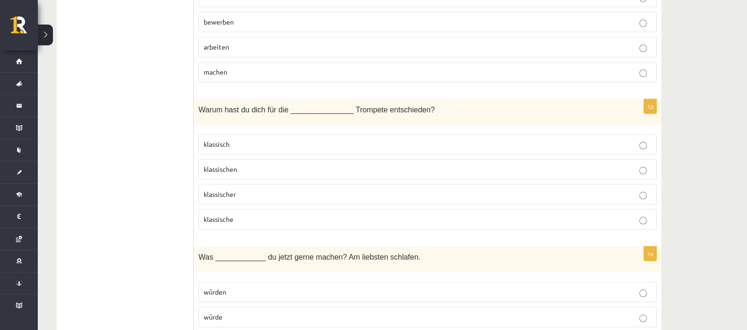
click at [247, 209] on label "klassische" at bounding box center [427, 219] width 458 height 20
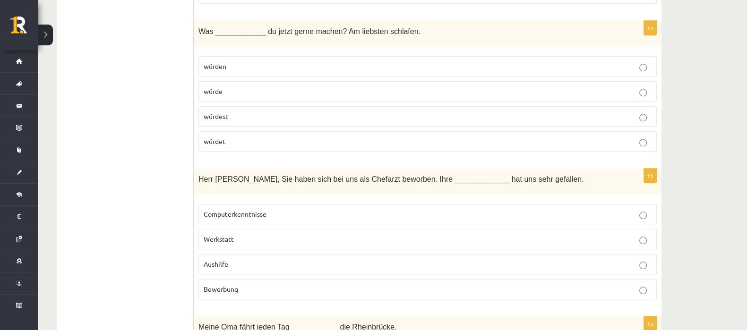
scroll to position [1340, 0]
click at [299, 111] on p "würdest" at bounding box center [428, 116] width 448 height 10
click at [283, 284] on p "Bewerbung" at bounding box center [428, 289] width 448 height 10
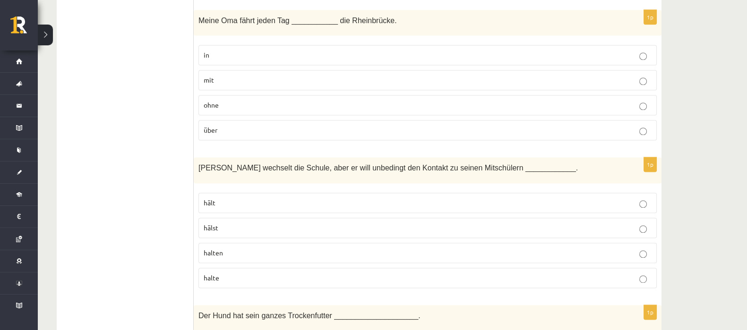
scroll to position [1646, 0]
click at [274, 126] on p "über" at bounding box center [428, 131] width 448 height 10
click at [282, 251] on label "halten" at bounding box center [427, 254] width 458 height 20
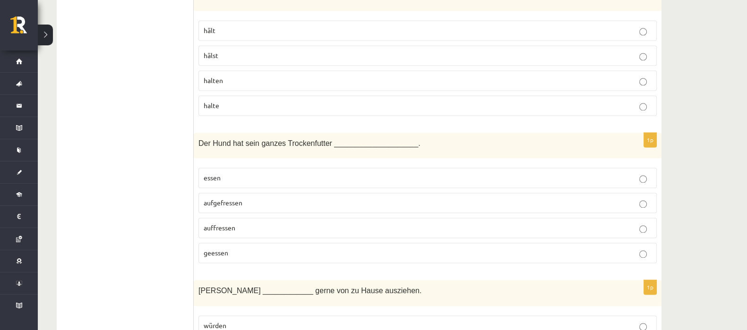
scroll to position [1823, 0]
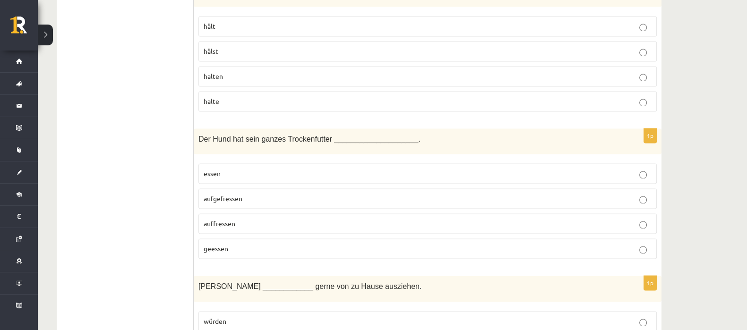
click at [216, 194] on span "aufgefressen" at bounding box center [223, 198] width 39 height 9
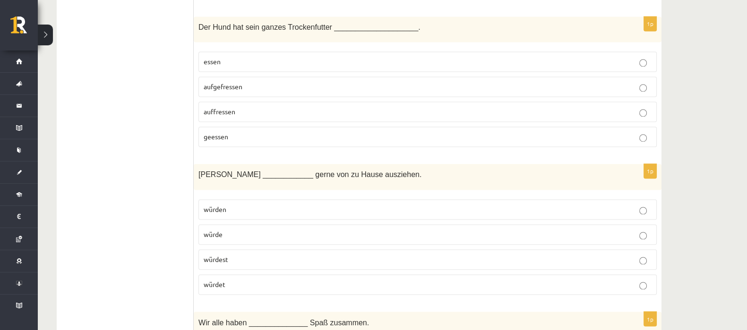
scroll to position [1936, 0]
click at [219, 199] on label "würden" at bounding box center [427, 209] width 458 height 20
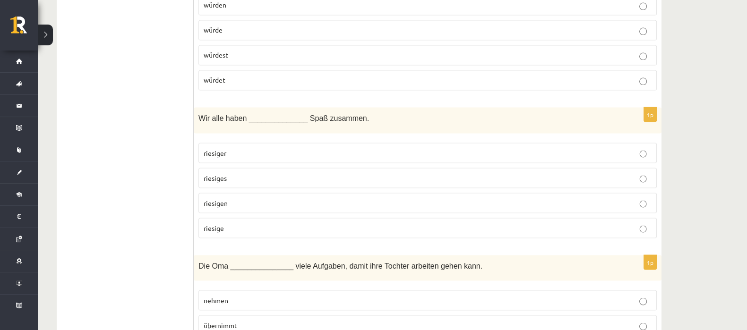
scroll to position [2113, 0]
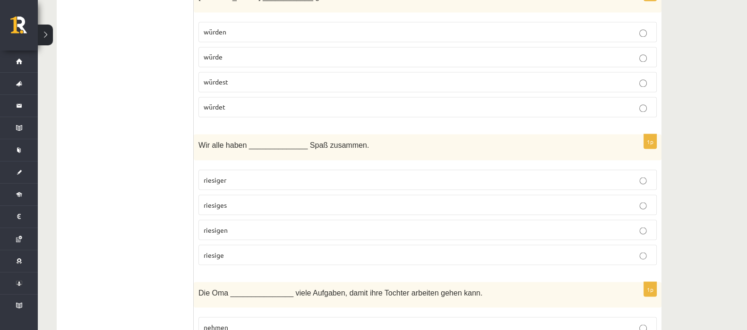
click at [243, 52] on p "würde" at bounding box center [428, 57] width 448 height 10
click at [239, 220] on label "riesigen" at bounding box center [427, 230] width 458 height 20
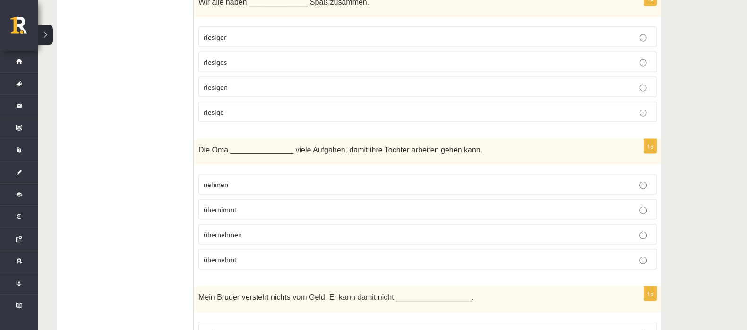
scroll to position [2256, 0]
click at [221, 204] on p "übernimmt" at bounding box center [428, 209] width 448 height 10
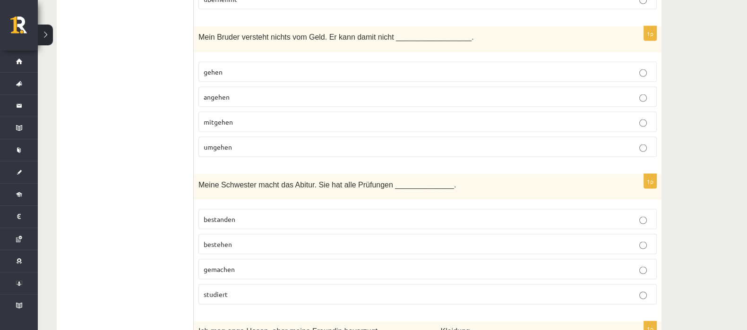
scroll to position [2509, 0]
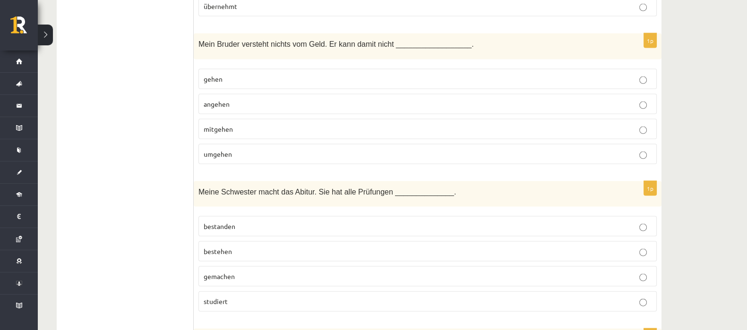
click at [256, 149] on p "umgehen" at bounding box center [428, 154] width 448 height 10
click at [217, 222] on p "bestanden" at bounding box center [428, 227] width 448 height 10
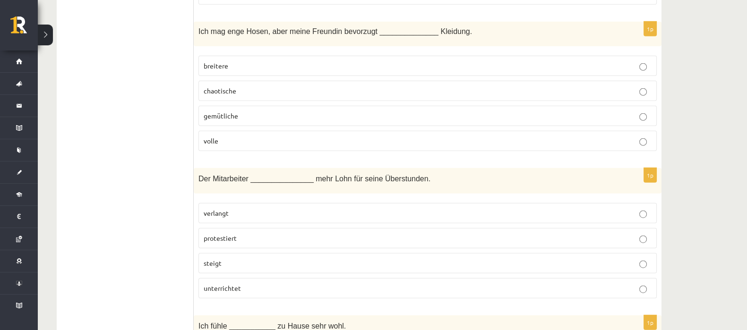
scroll to position [2815, 0]
click at [246, 210] on p "verlangt" at bounding box center [428, 215] width 448 height 10
click at [249, 57] on label "breitere" at bounding box center [427, 67] width 458 height 20
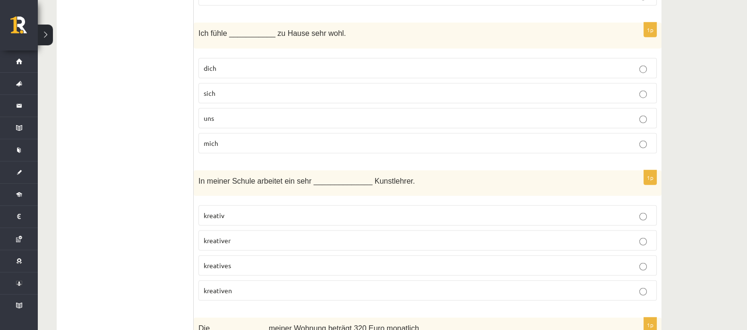
scroll to position [3109, 0]
click at [211, 139] on span "mich" at bounding box center [211, 143] width 15 height 9
click at [238, 236] on p "kreativer" at bounding box center [428, 241] width 448 height 10
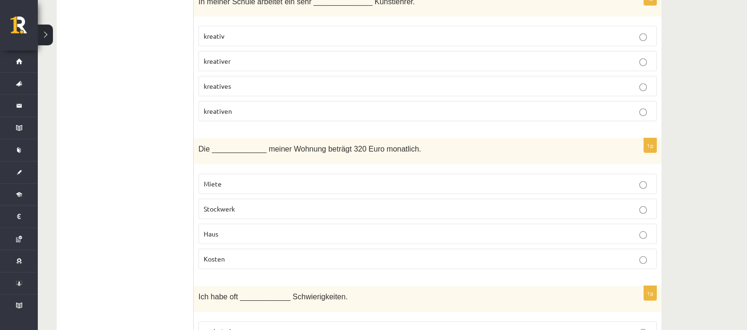
scroll to position [3290, 0]
click at [212, 179] on span "Miete" at bounding box center [213, 183] width 18 height 9
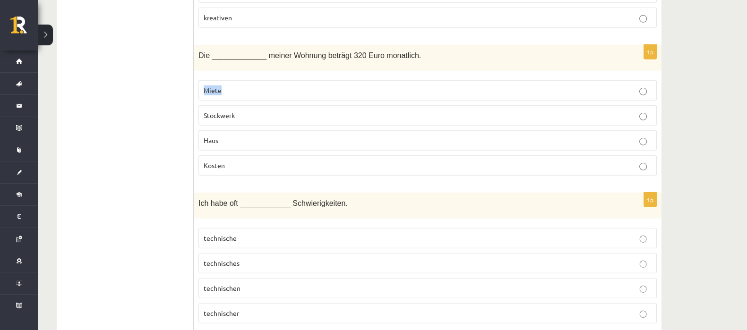
scroll to position [3384, 0]
click at [224, 232] on span "technische" at bounding box center [220, 236] width 33 height 9
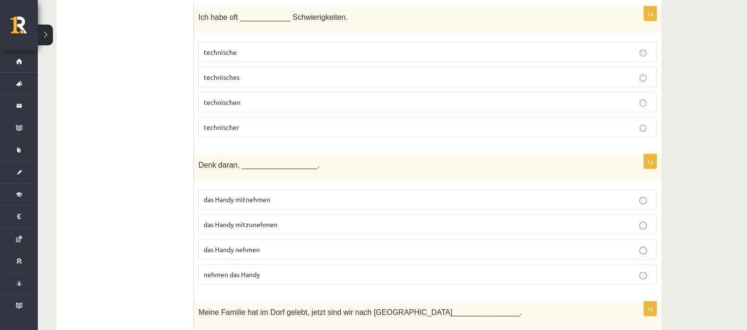
scroll to position [3569, 0]
click at [235, 220] on span "das Handy mitzunehmen" at bounding box center [241, 224] width 74 height 9
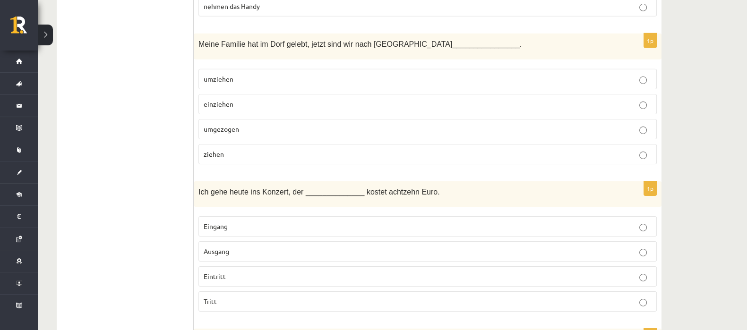
scroll to position [3836, 0]
click at [219, 125] on span "umgezogen" at bounding box center [221, 129] width 35 height 9
click at [218, 223] on span "Eingang" at bounding box center [216, 227] width 24 height 9
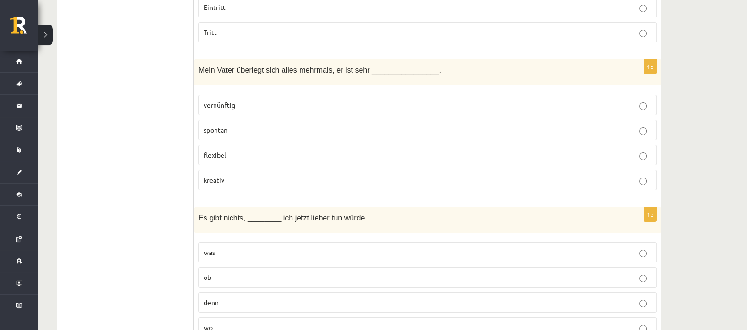
scroll to position [4128, 0]
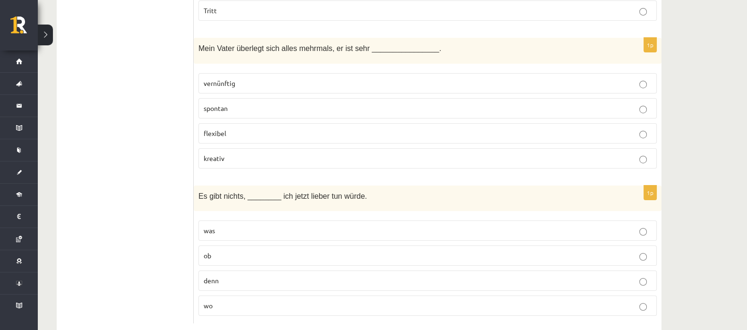
click at [218, 79] on span "vernünftig" at bounding box center [220, 83] width 32 height 9
click at [236, 220] on fieldset "was ob denn wo" at bounding box center [427, 267] width 458 height 103
click at [232, 226] on p "was" at bounding box center [428, 231] width 448 height 10
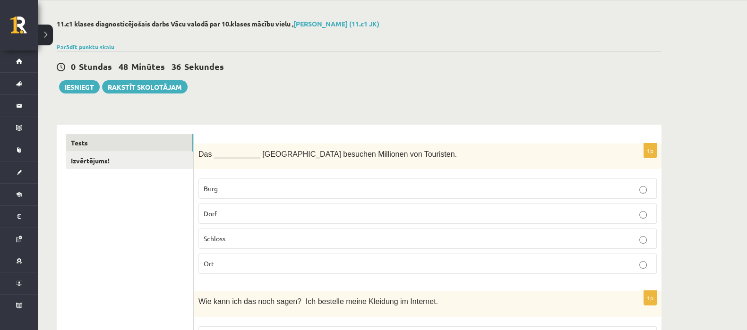
scroll to position [0, 0]
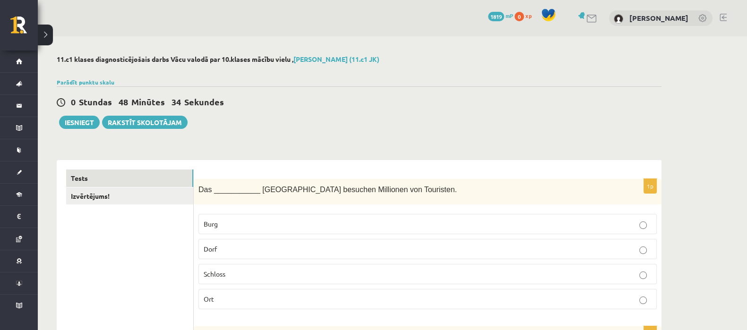
click at [80, 111] on div "0 Stundas 48 Minūtes 34 Sekundes Ieskaite saglabāta! Iesniegt Rakstīt skolotājam" at bounding box center [359, 107] width 605 height 43
click at [78, 122] on button "Iesniegt" at bounding box center [79, 122] width 41 height 13
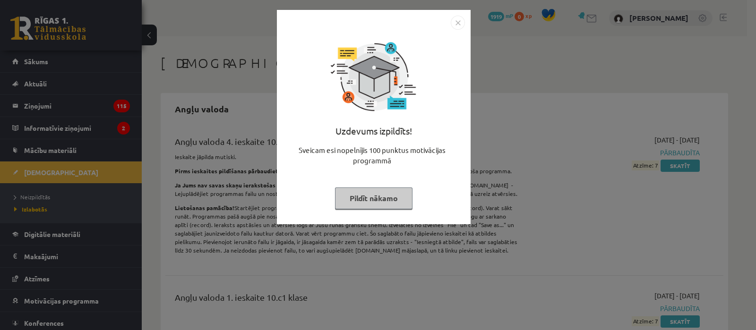
click at [459, 20] on img "Close" at bounding box center [458, 23] width 14 height 14
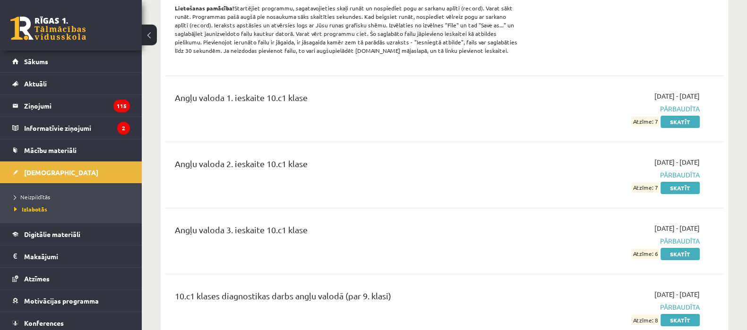
scroll to position [205, 0]
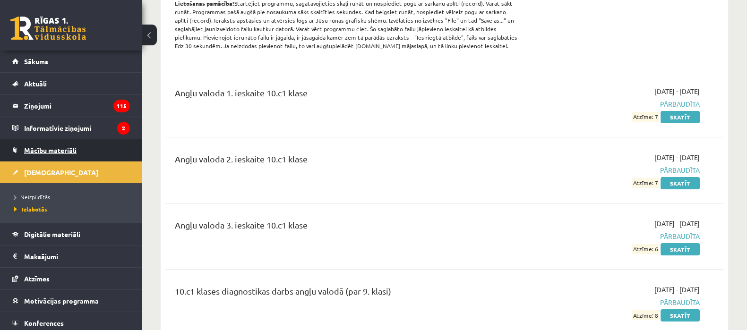
click at [43, 152] on span "Mācību materiāli" at bounding box center [50, 150] width 52 height 9
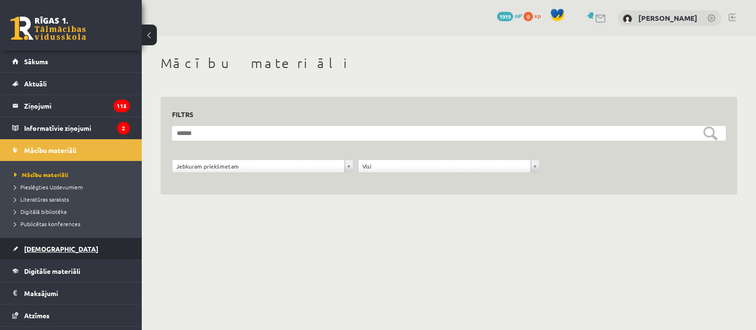
click at [37, 241] on link "[DEMOGRAPHIC_DATA]" at bounding box center [71, 249] width 118 height 22
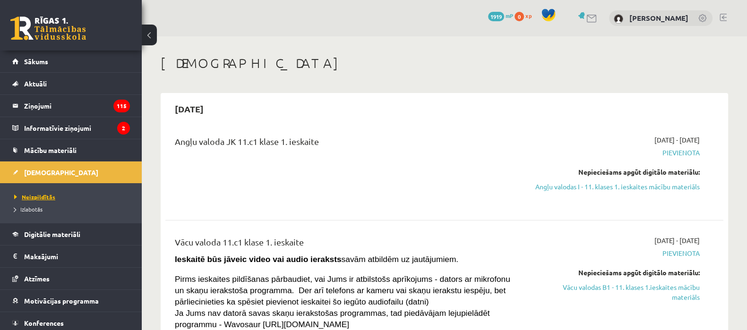
click at [30, 193] on span "Neizpildītās" at bounding box center [34, 197] width 41 height 8
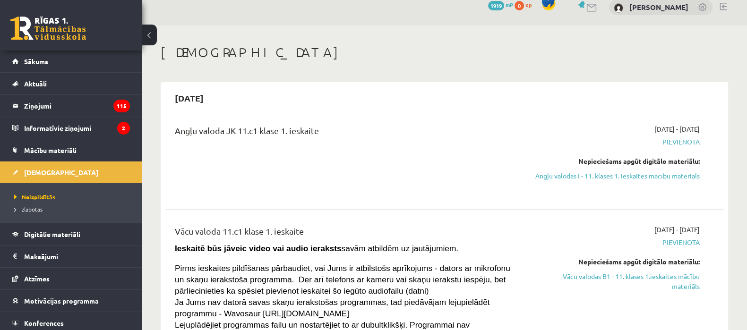
scroll to position [24, 0]
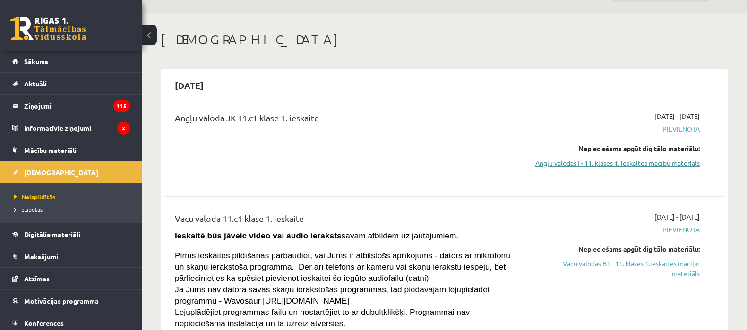
click at [606, 161] on link "Angļu valodas I - 11. klases 1. ieskaites mācību materiāls" at bounding box center [616, 163] width 165 height 10
click at [446, 47] on div "[DEMOGRAPHIC_DATA]" at bounding box center [444, 41] width 567 height 19
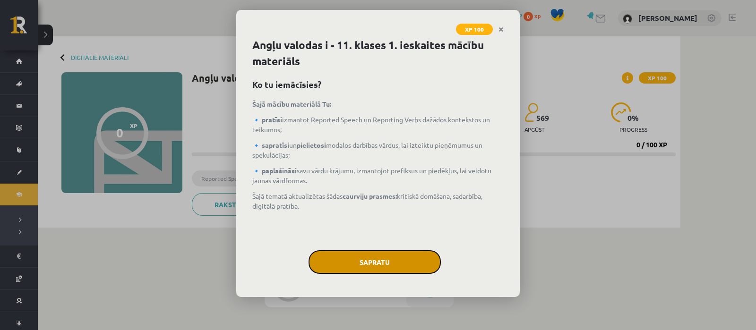
click at [380, 267] on button "Sapratu" at bounding box center [375, 262] width 132 height 24
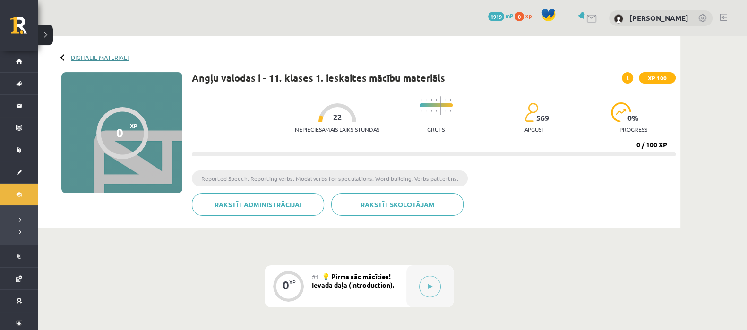
click at [84, 56] on link "Digitālie materiāli" at bounding box center [100, 57] width 58 height 7
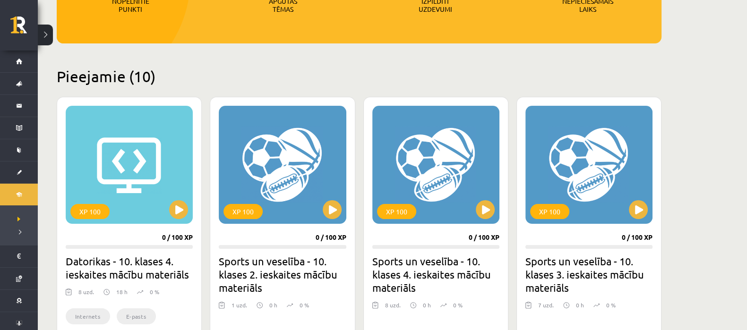
scroll to position [222, 0]
